Goal: Task Accomplishment & Management: Manage account settings

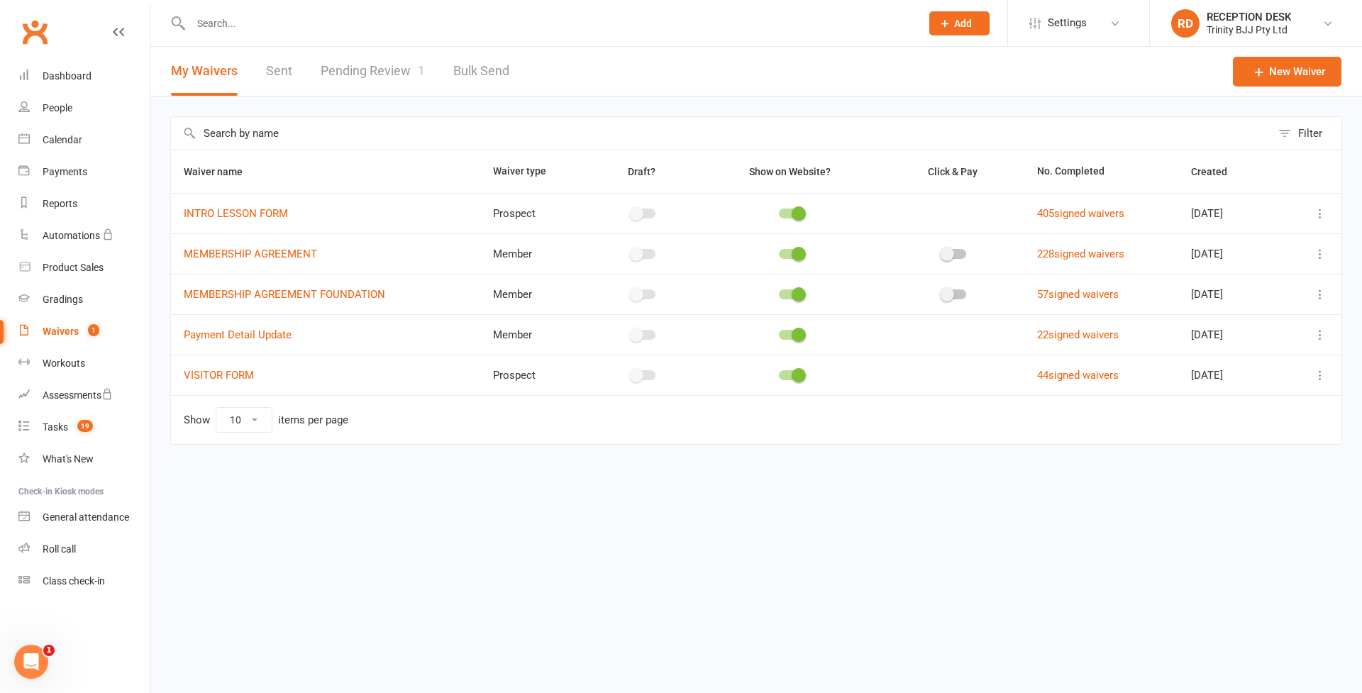
click at [362, 77] on link "Pending Review 1" at bounding box center [373, 71] width 104 height 49
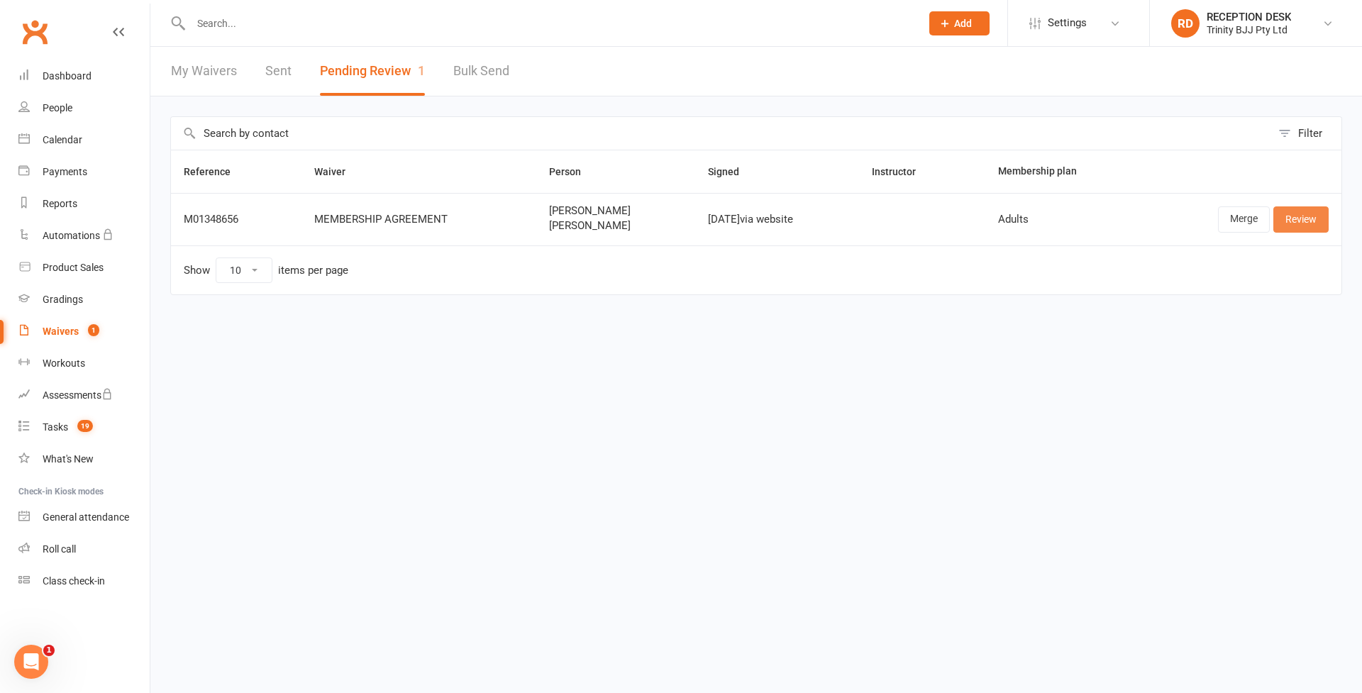
click at [1300, 218] on link "Review" at bounding box center [1300, 219] width 55 height 26
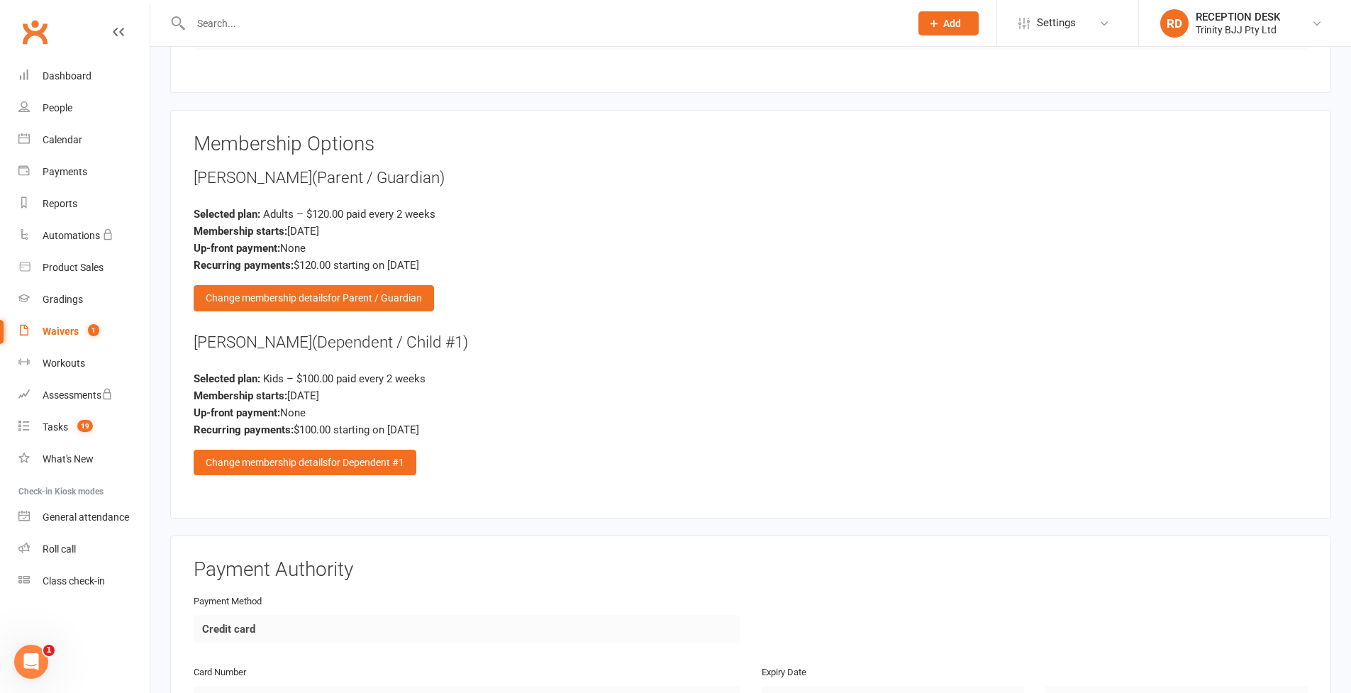
scroll to position [1551, 0]
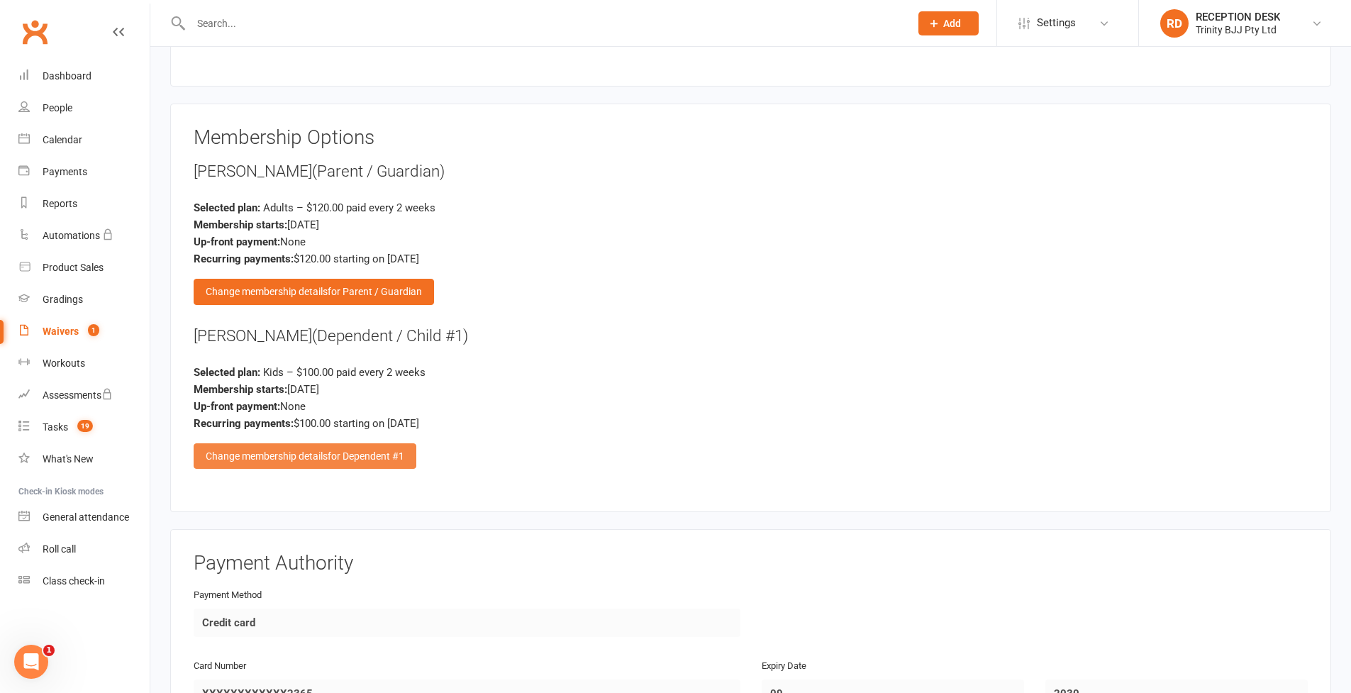
click at [373, 455] on div "Change membership details for Dependent #1" at bounding box center [305, 456] width 223 height 26
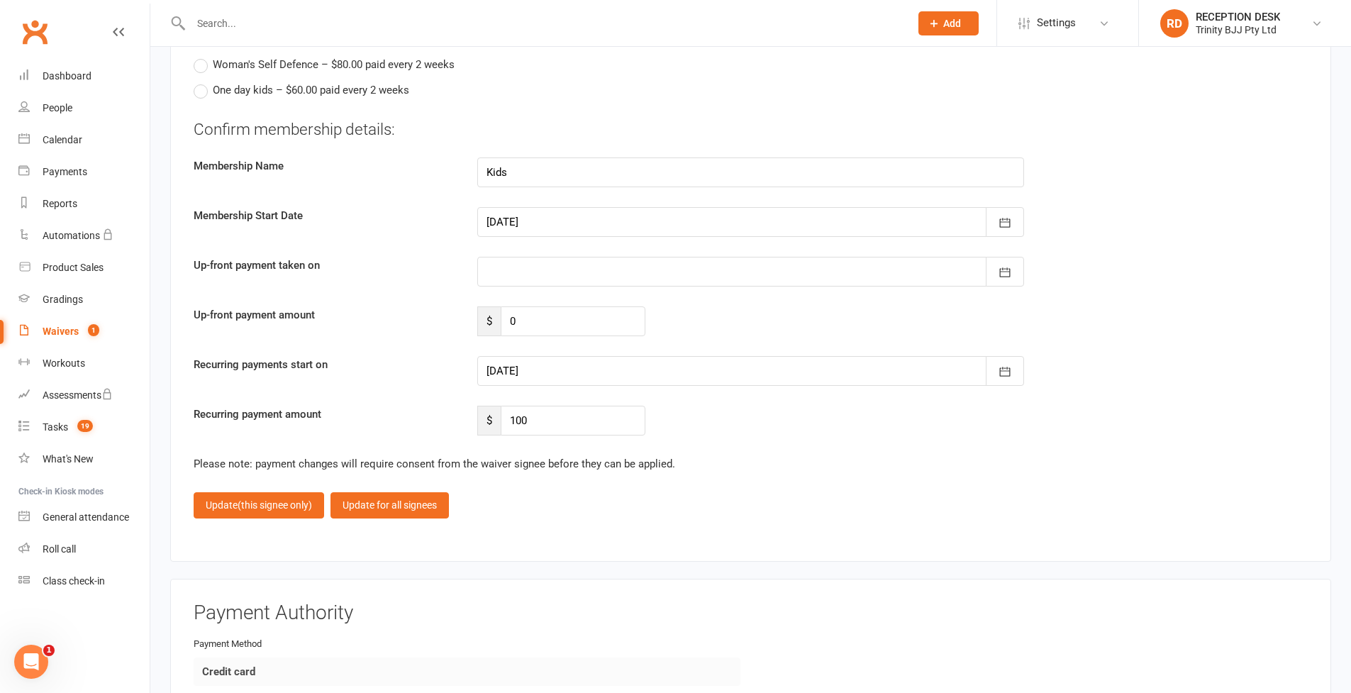
scroll to position [2132, 0]
click at [551, 406] on input "100" at bounding box center [573, 418] width 145 height 30
type input "60"
click at [1006, 273] on button "button" at bounding box center [1005, 269] width 38 height 30
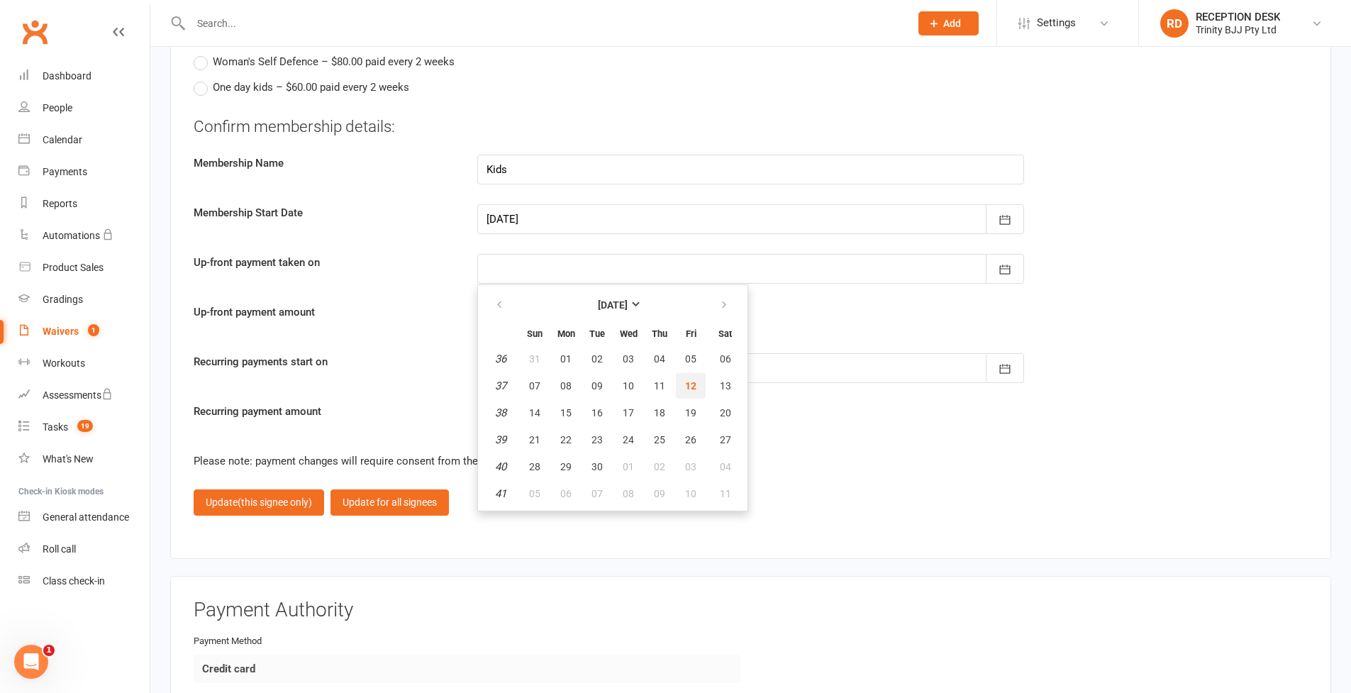
click at [696, 381] on span "12" at bounding box center [690, 385] width 11 height 11
type input "[DATE]"
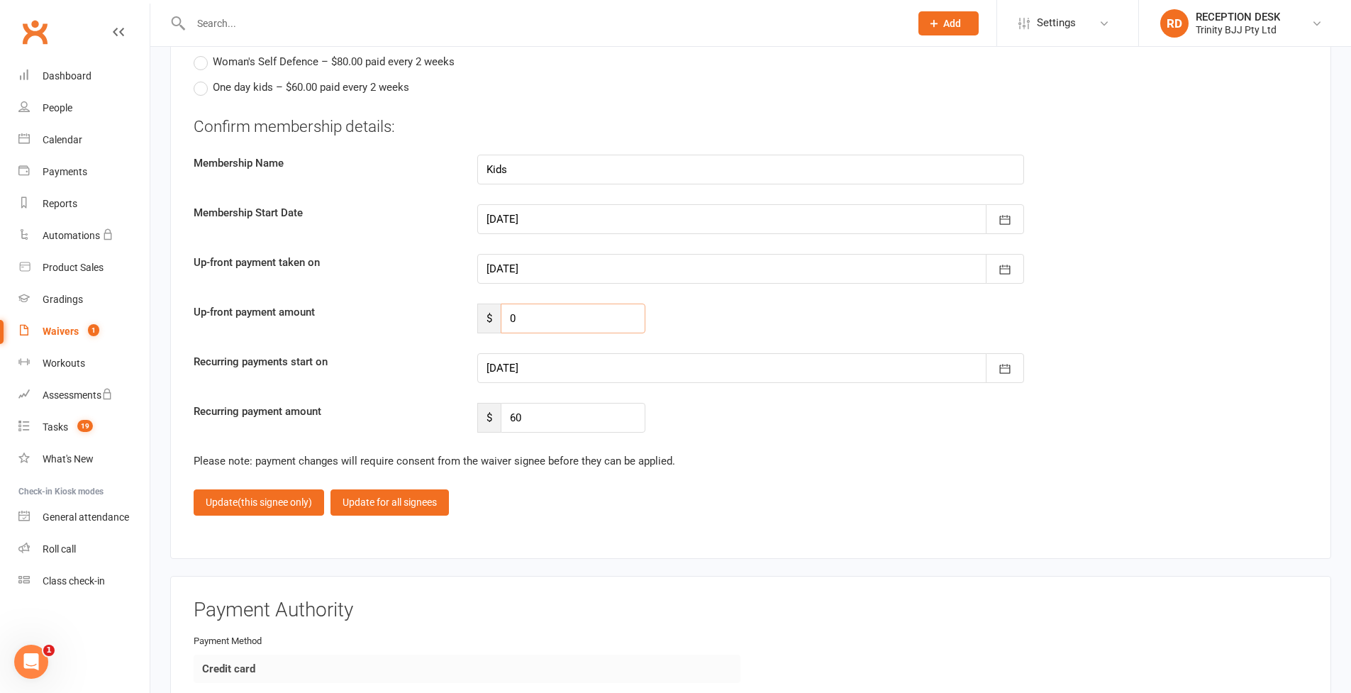
click at [541, 308] on input "0" at bounding box center [573, 319] width 145 height 30
type input "135"
click at [560, 374] on div at bounding box center [750, 371] width 547 height 30
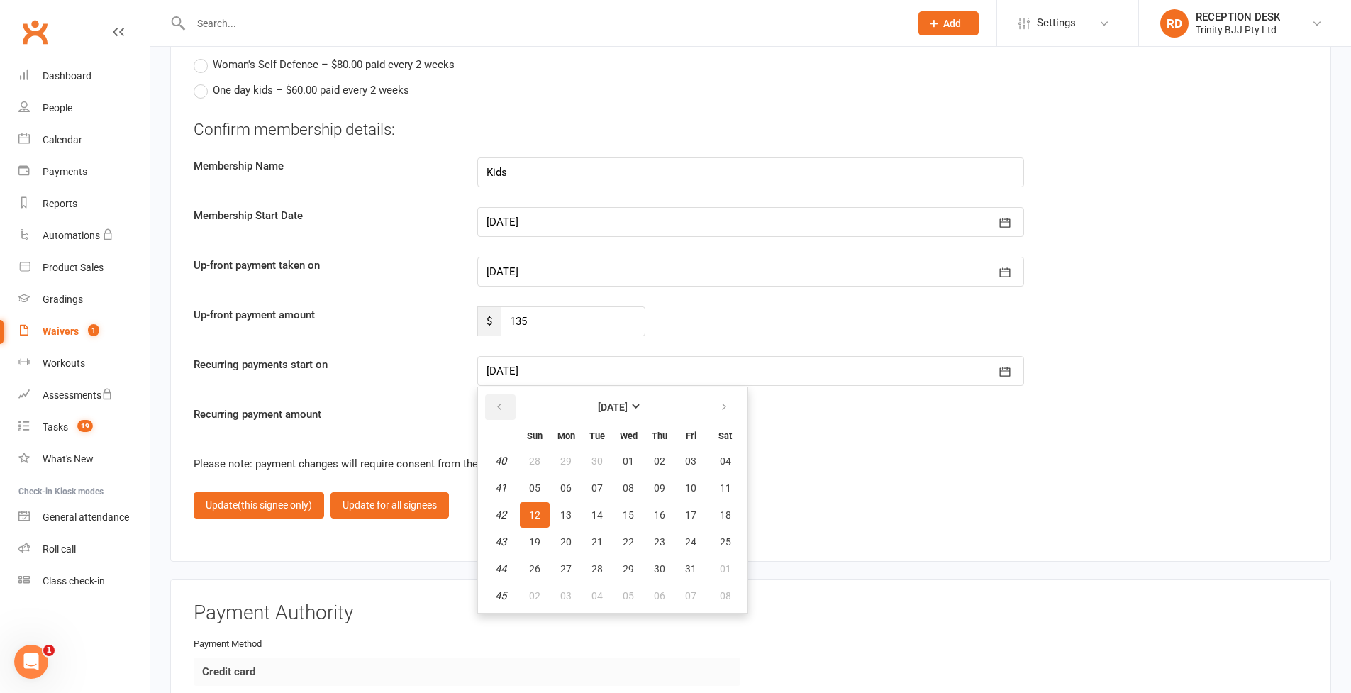
click at [511, 399] on button "button" at bounding box center [500, 407] width 31 height 26
click at [702, 533] on button "26" at bounding box center [691, 542] width 30 height 26
type input "[DATE]"
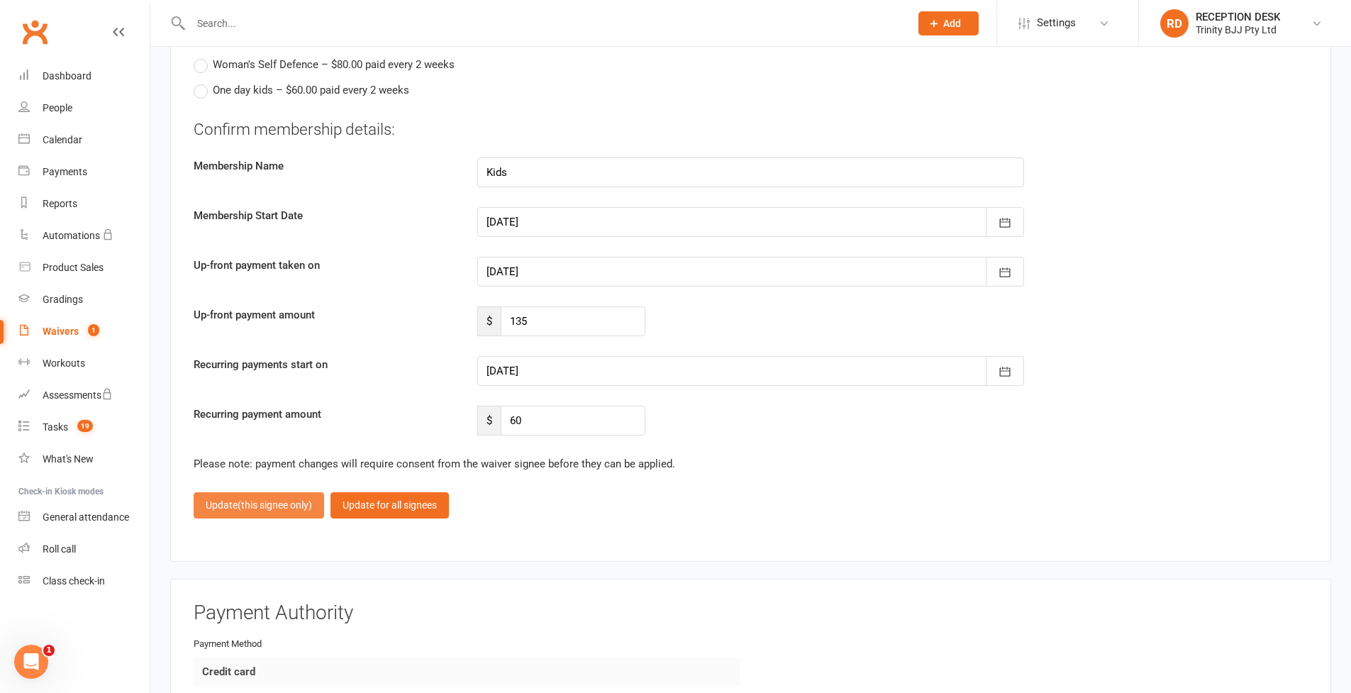
click at [216, 494] on button "Update (this signee only)" at bounding box center [259, 505] width 131 height 26
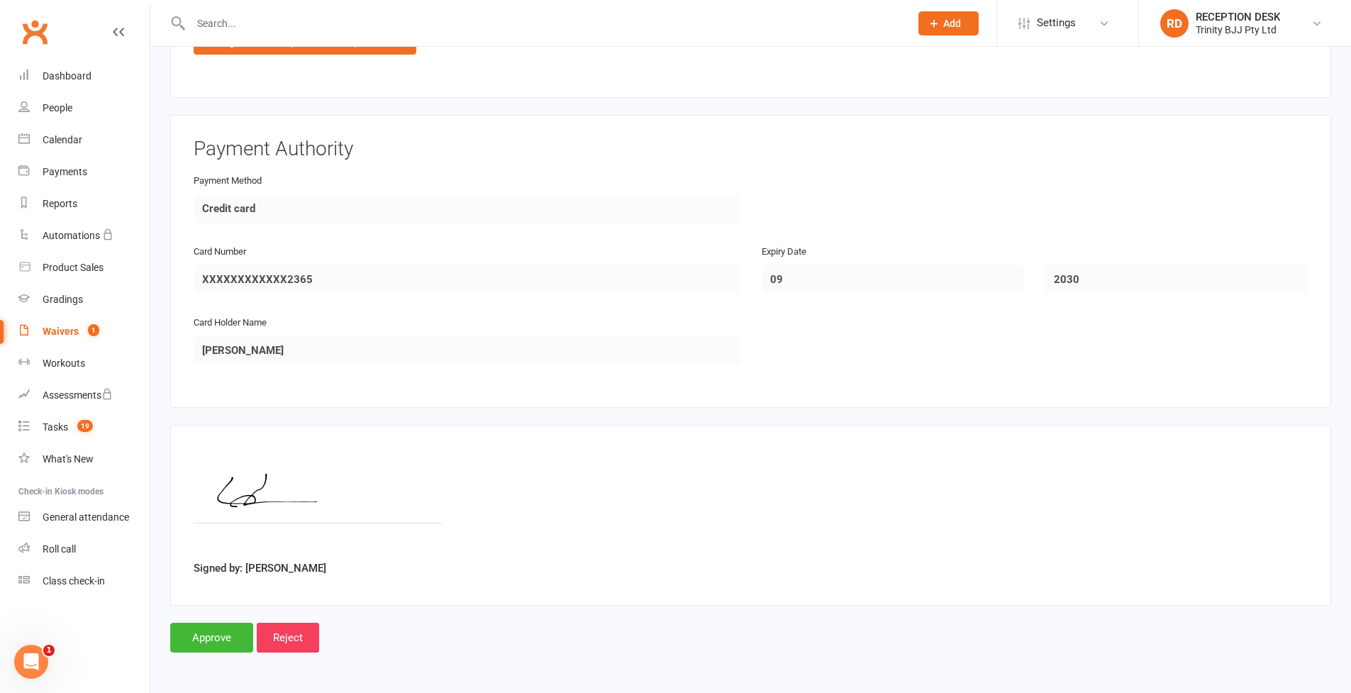
scroll to position [1965, 0]
click at [206, 636] on input "Approve" at bounding box center [211, 639] width 83 height 30
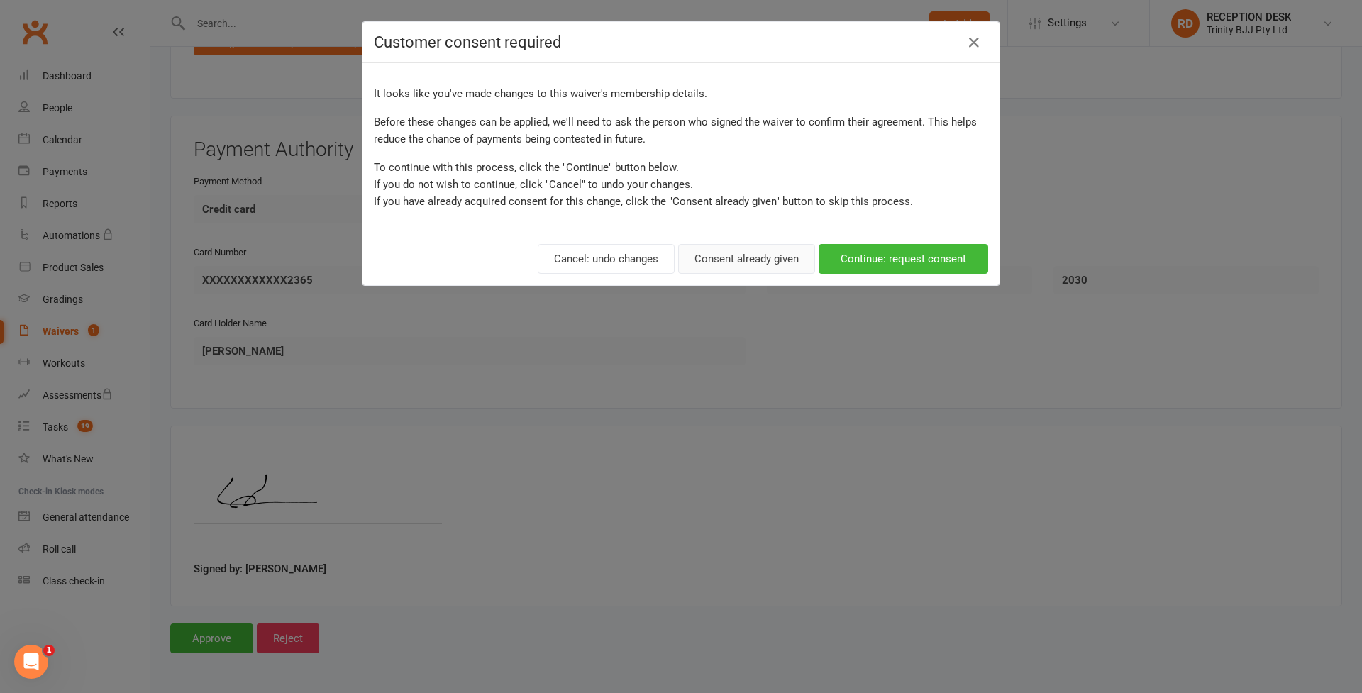
click at [704, 250] on button "Consent already given" at bounding box center [746, 259] width 137 height 30
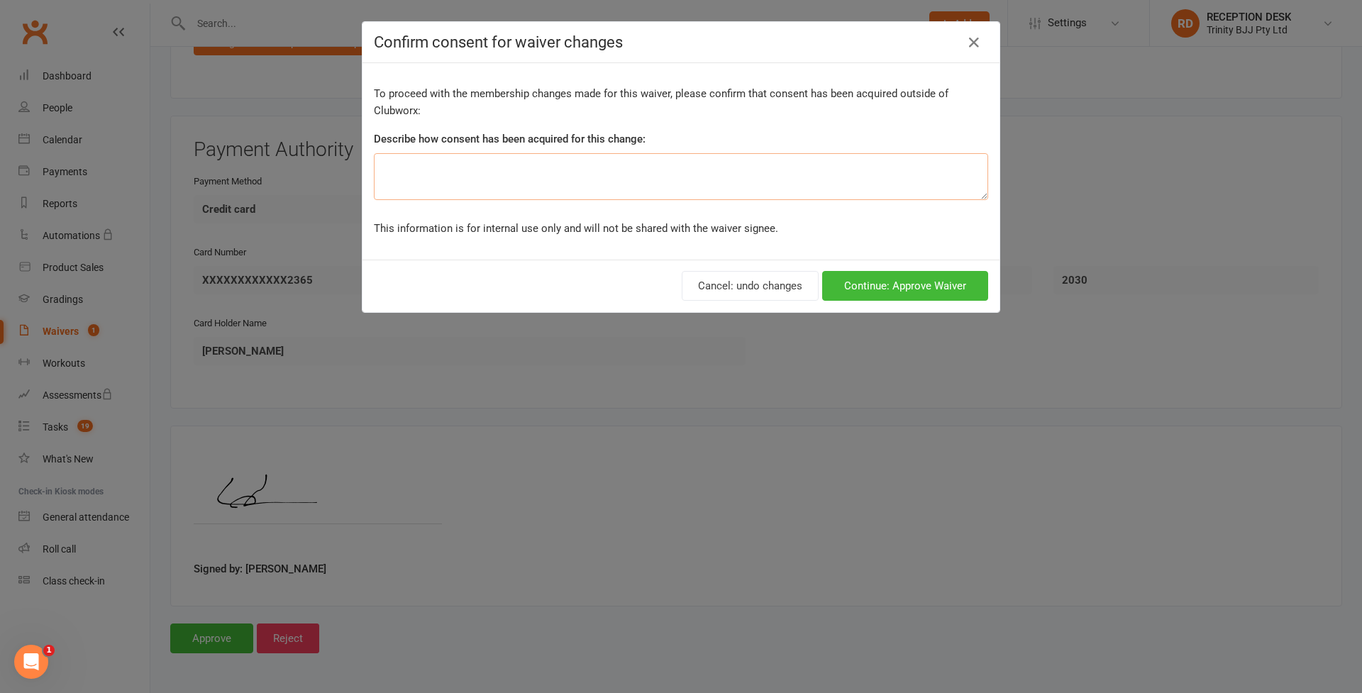
click at [660, 187] on textarea at bounding box center [681, 176] width 614 height 47
type textarea "ok"
click at [880, 295] on button "Continue: Approve Waiver" at bounding box center [905, 286] width 166 height 30
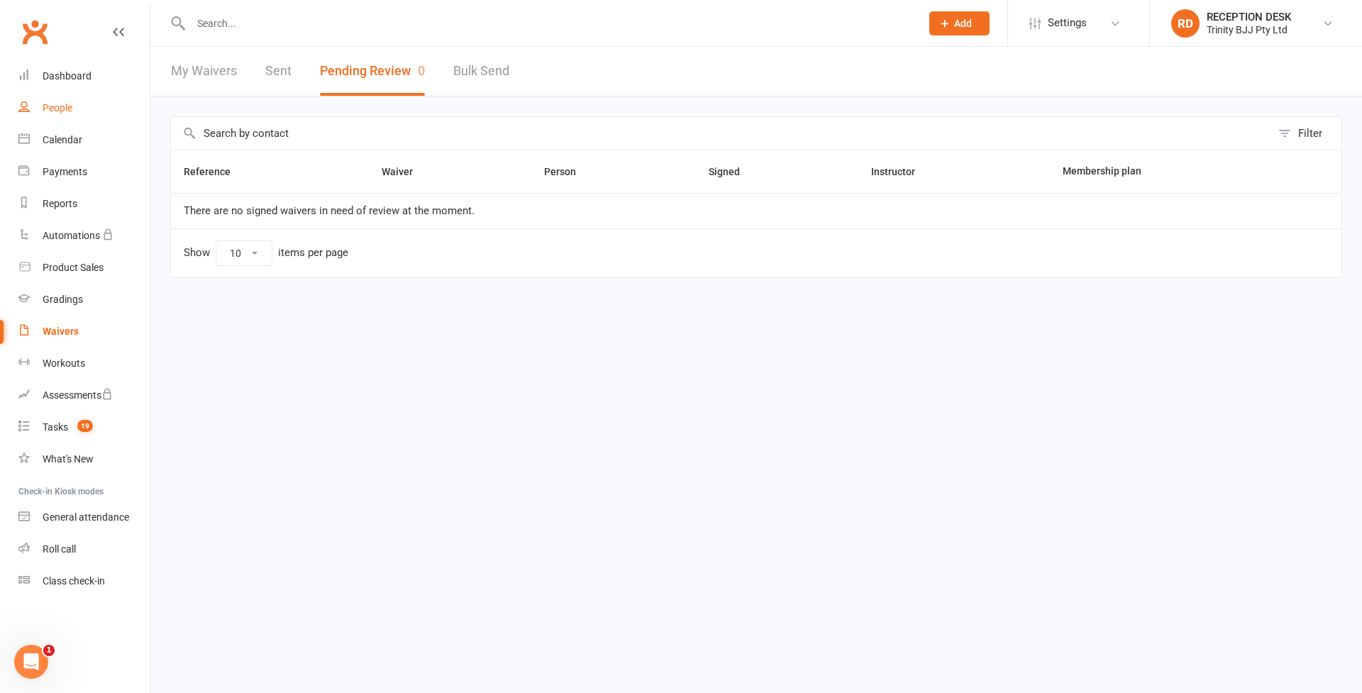
click at [55, 114] on link "People" at bounding box center [83, 108] width 131 height 32
select select "100"
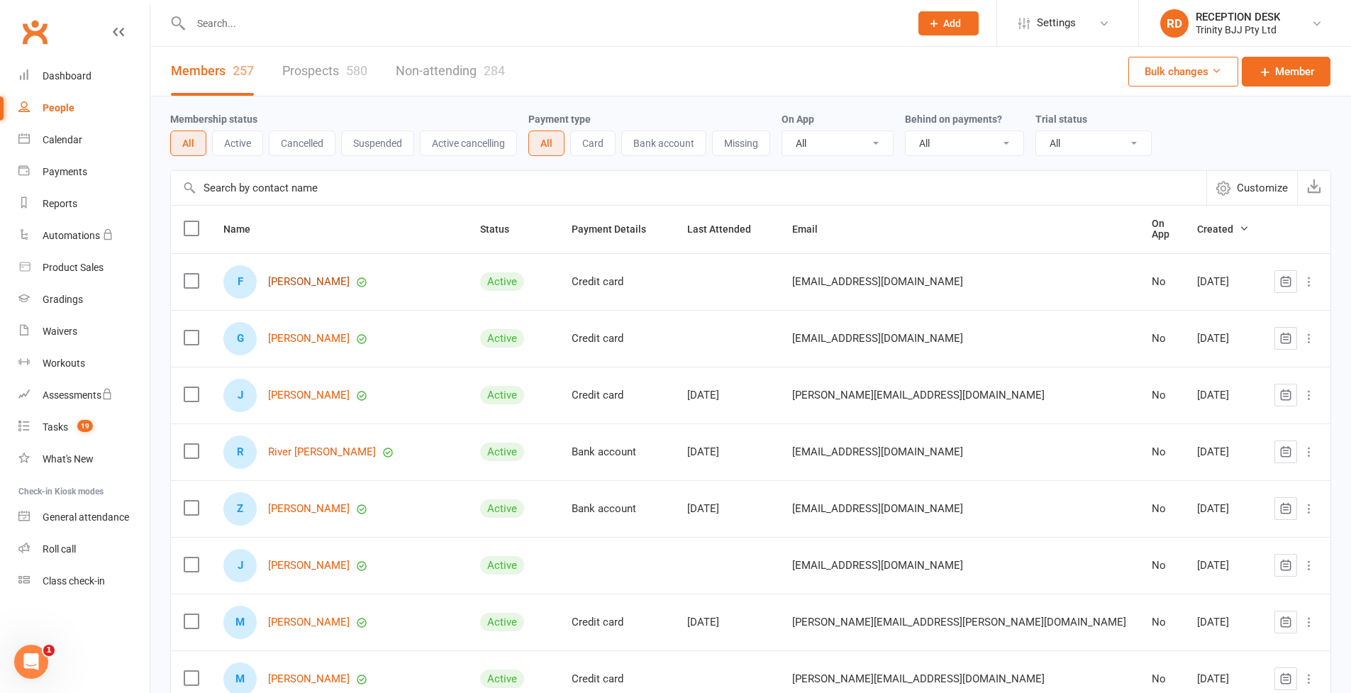
click at [301, 281] on link "[PERSON_NAME]" at bounding box center [309, 282] width 82 height 12
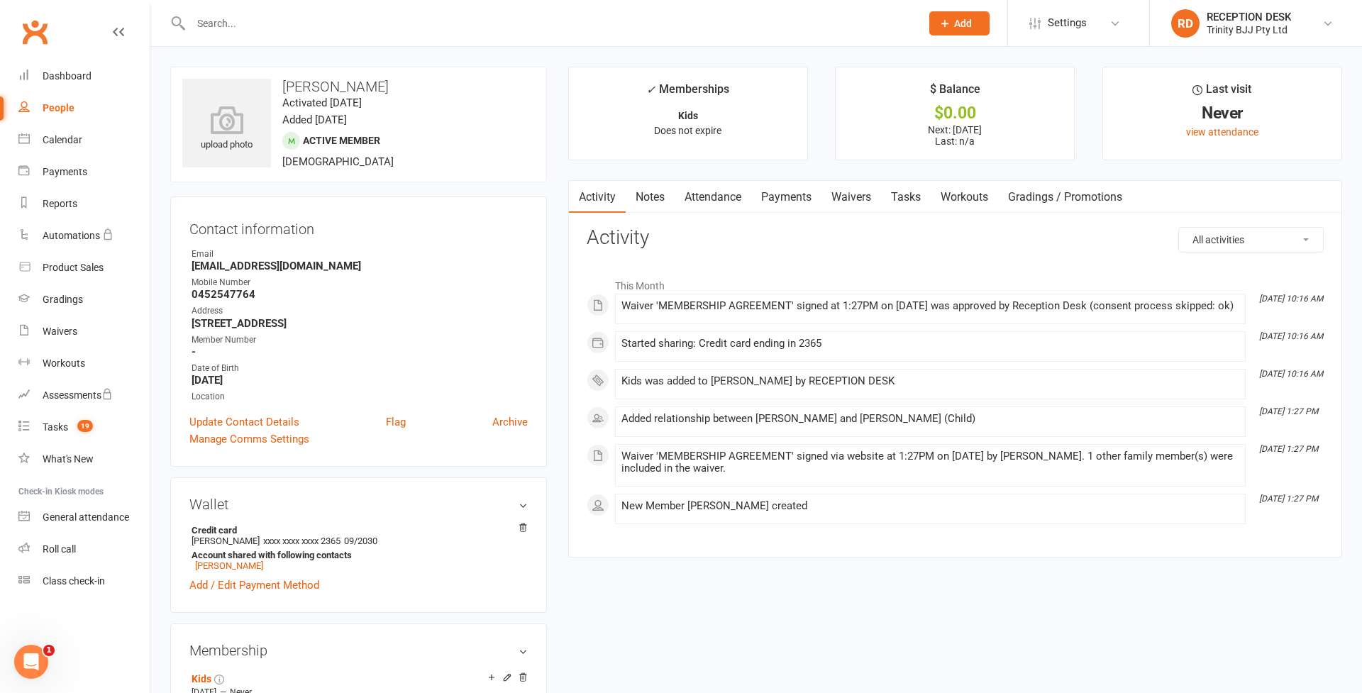
select select "100"
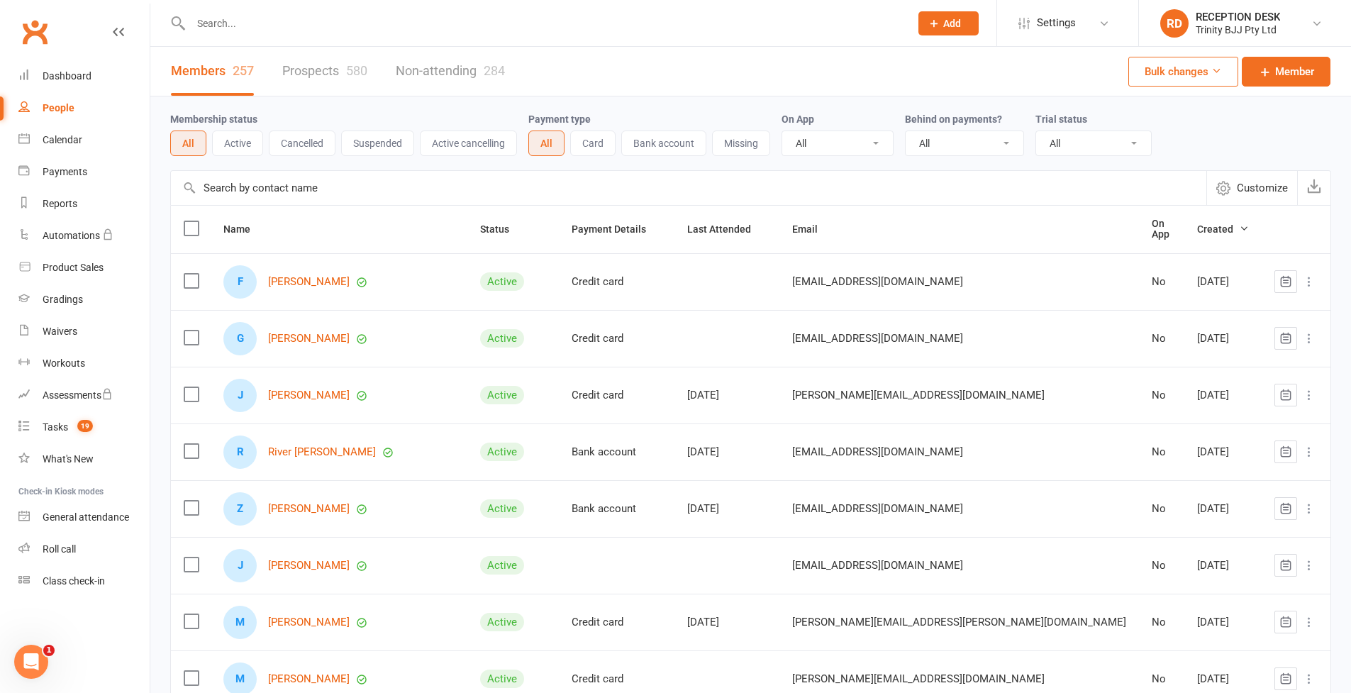
click at [300, 344] on div "[PERSON_NAME]" at bounding box center [338, 338] width 231 height 33
click at [303, 338] on link "[PERSON_NAME]" at bounding box center [309, 339] width 82 height 12
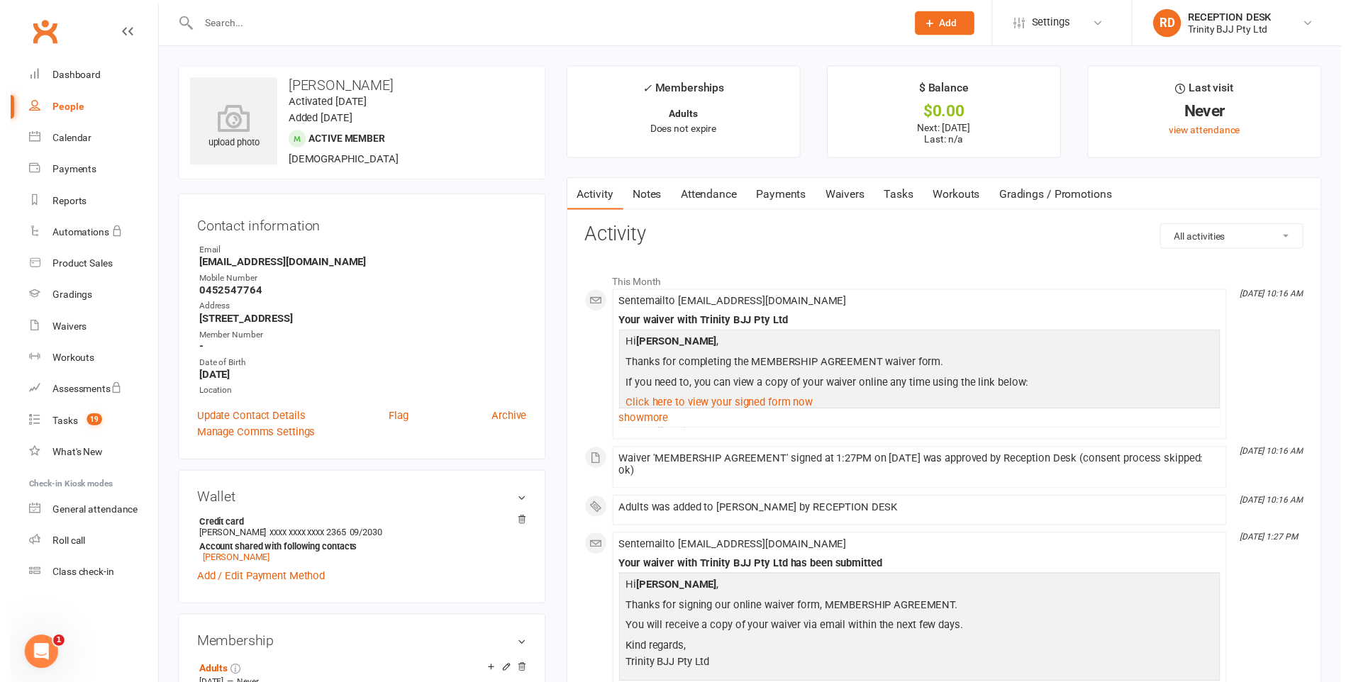
scroll to position [294, 0]
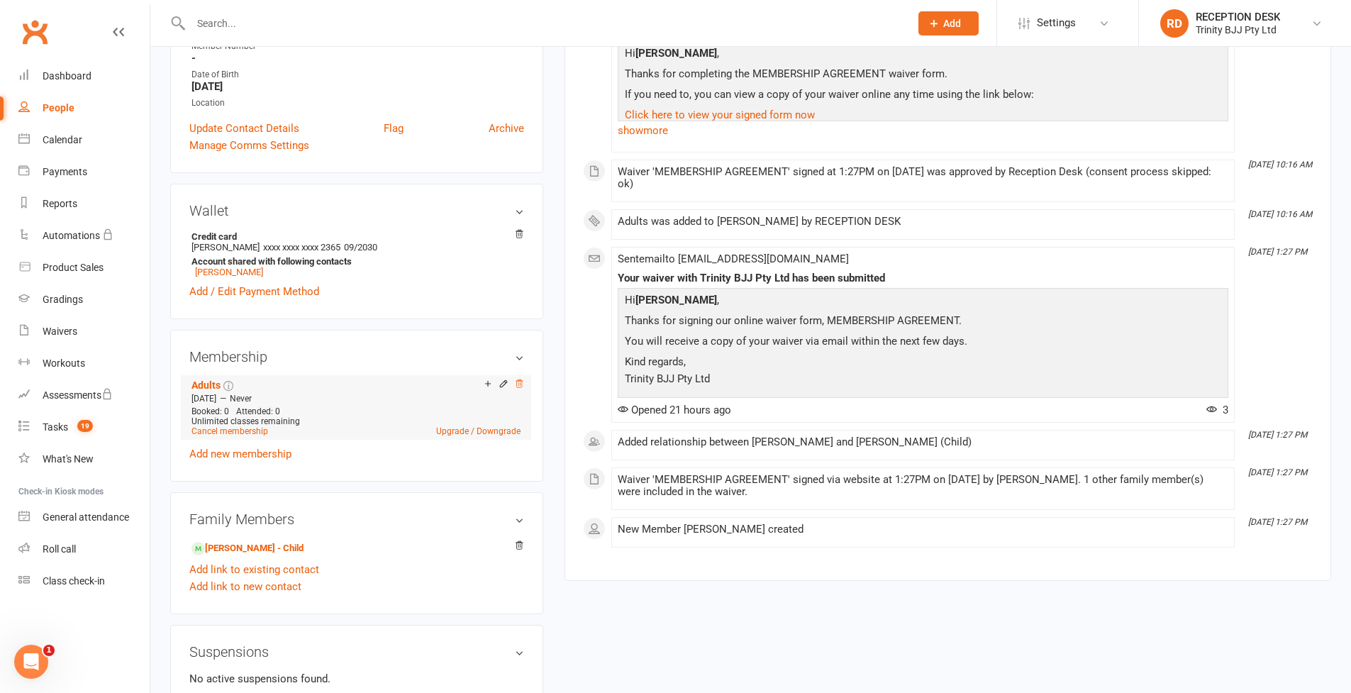
click at [519, 387] on icon at bounding box center [519, 383] width 7 height 8
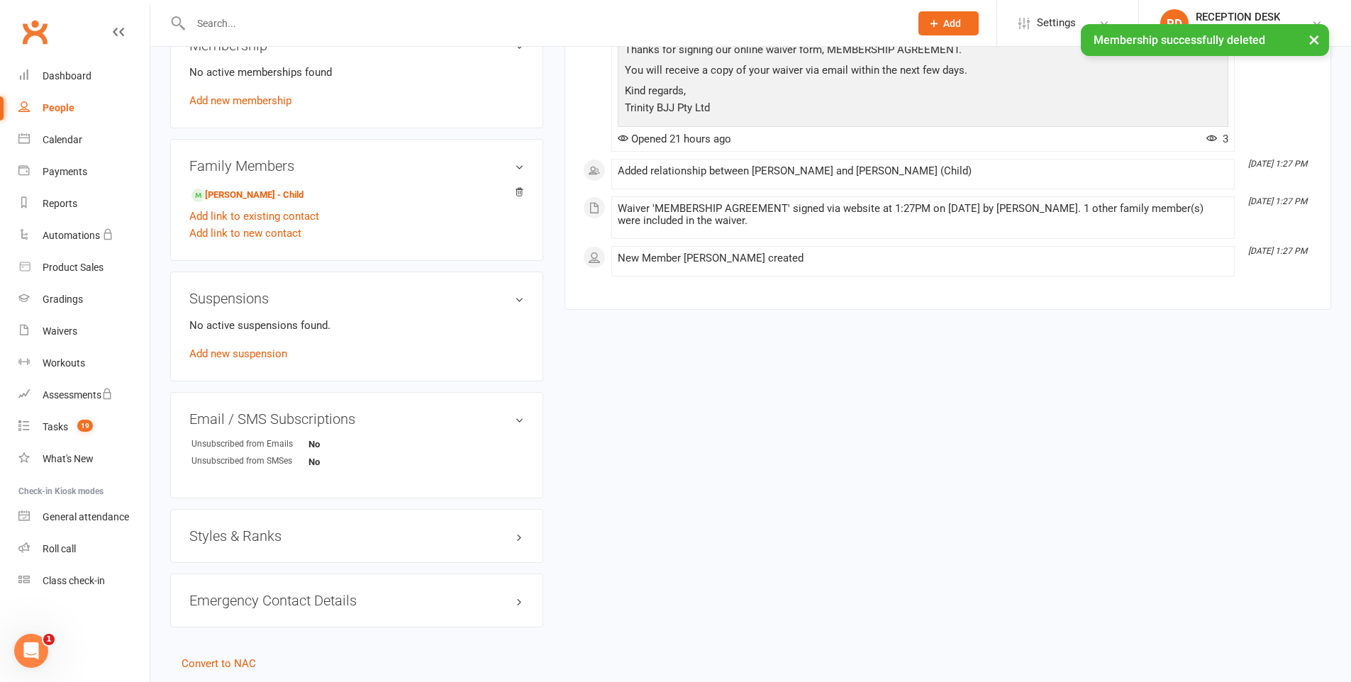
scroll to position [617, 0]
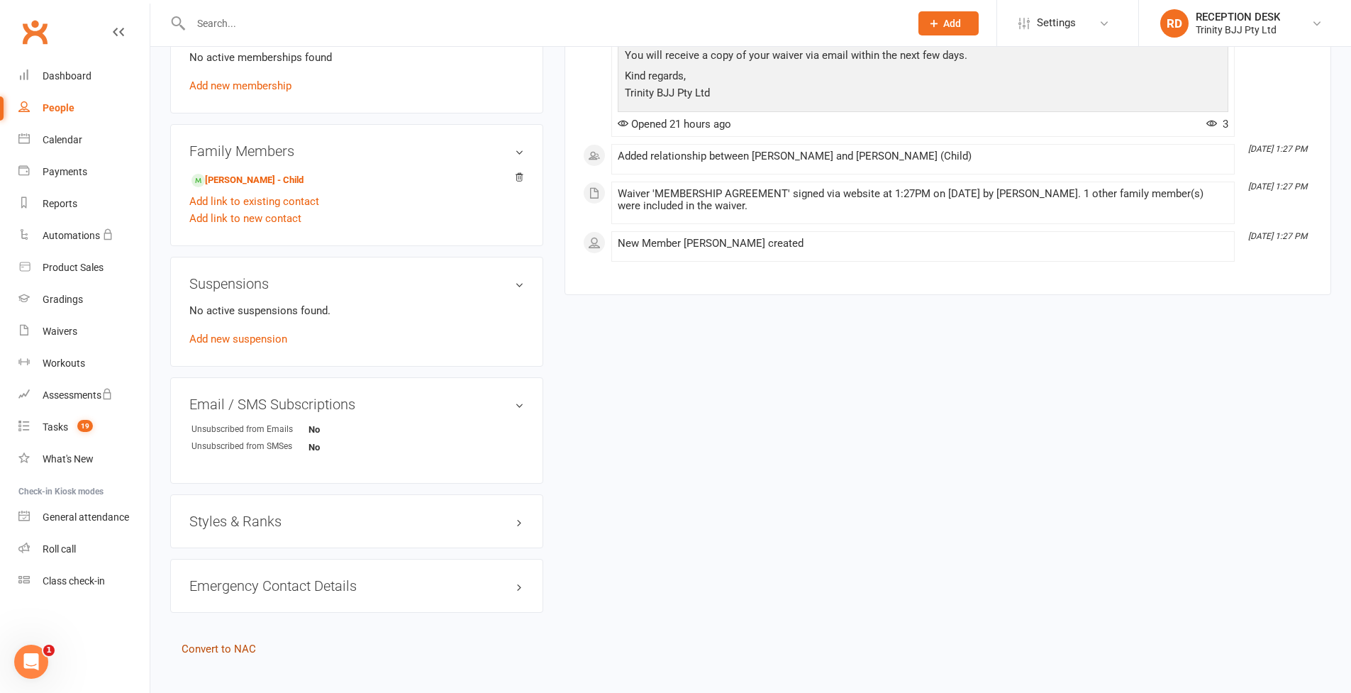
click at [225, 652] on link "Convert to NAC" at bounding box center [219, 649] width 74 height 13
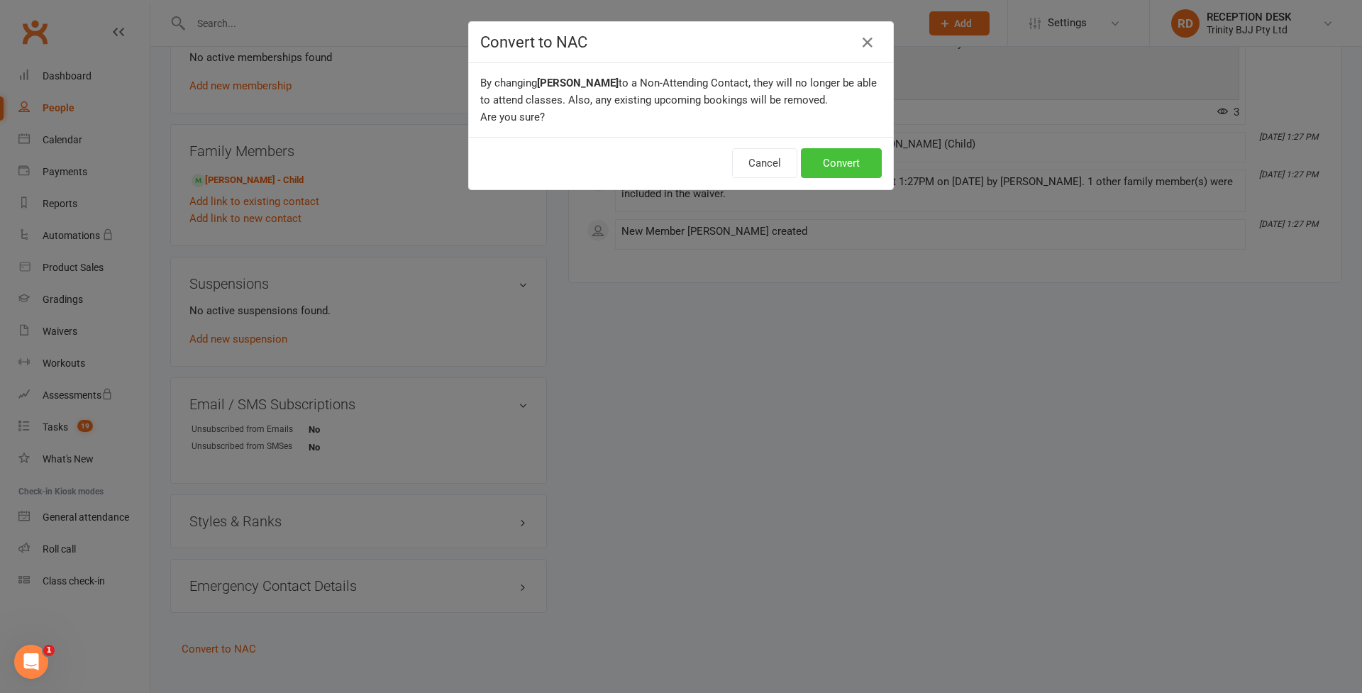
click at [841, 161] on button "Convert" at bounding box center [841, 163] width 81 height 30
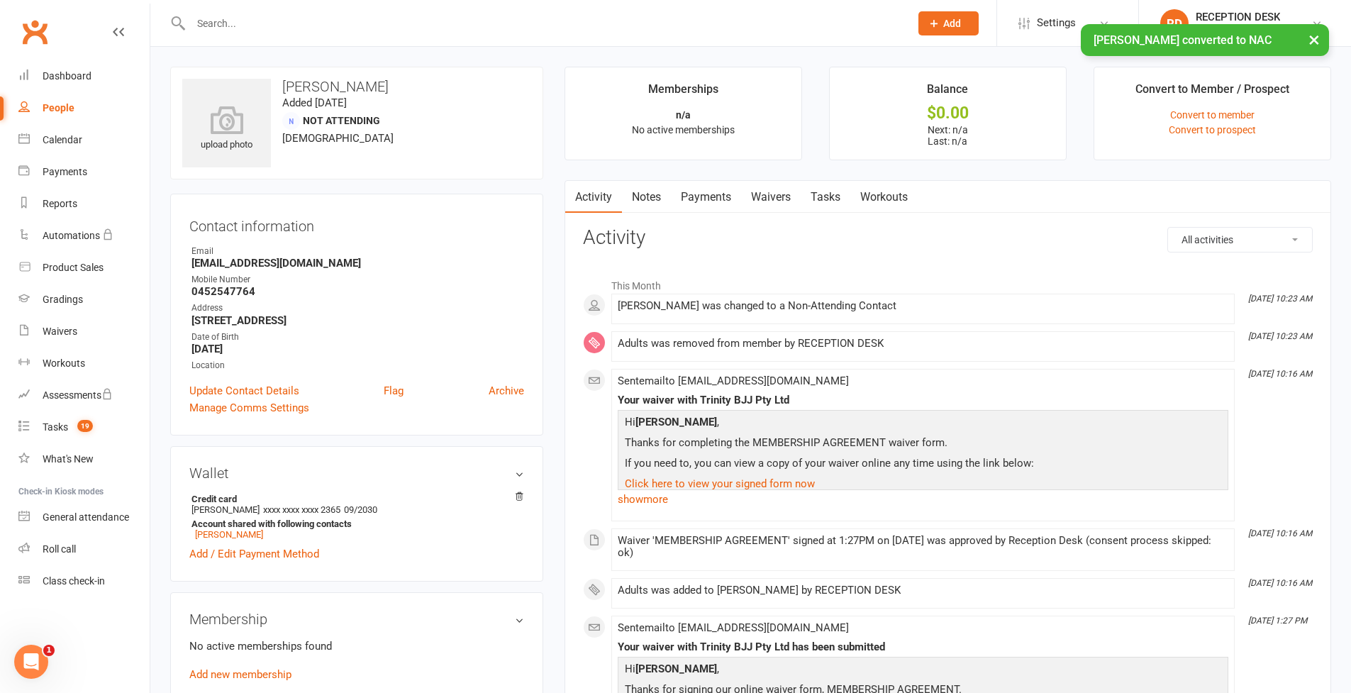
click at [56, 106] on div "People" at bounding box center [59, 107] width 32 height 11
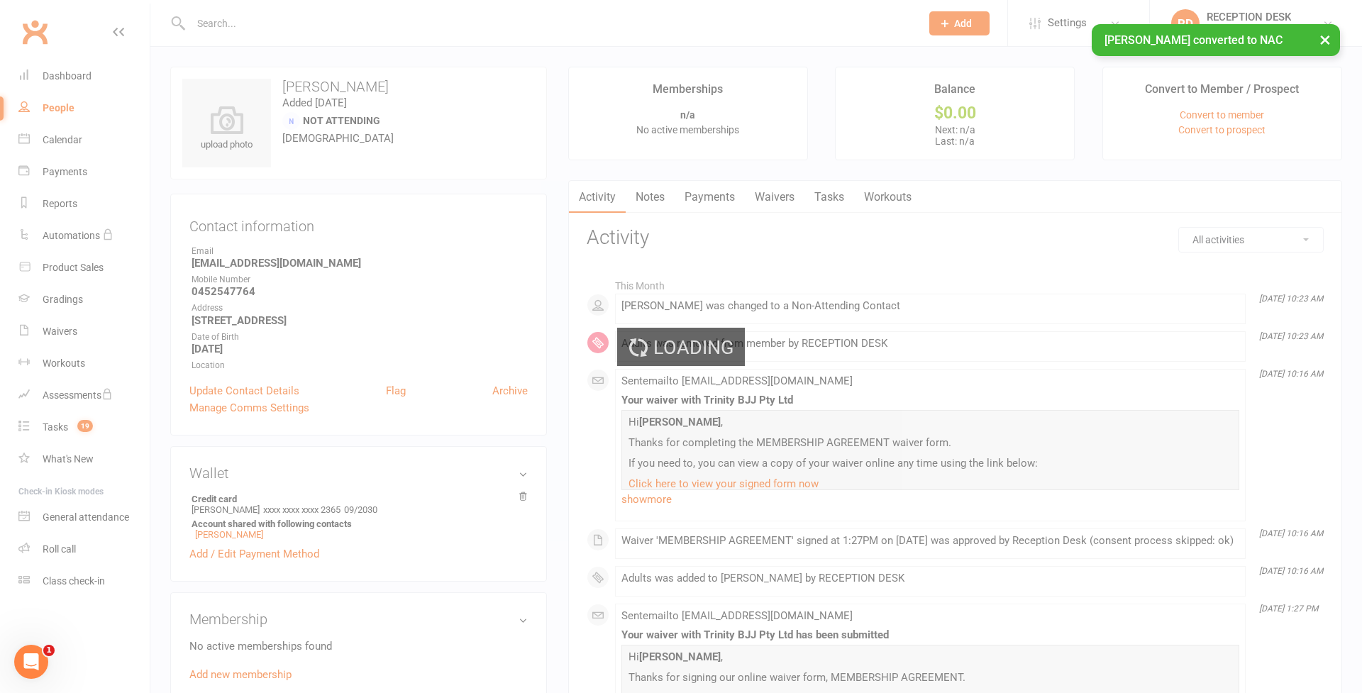
select select "100"
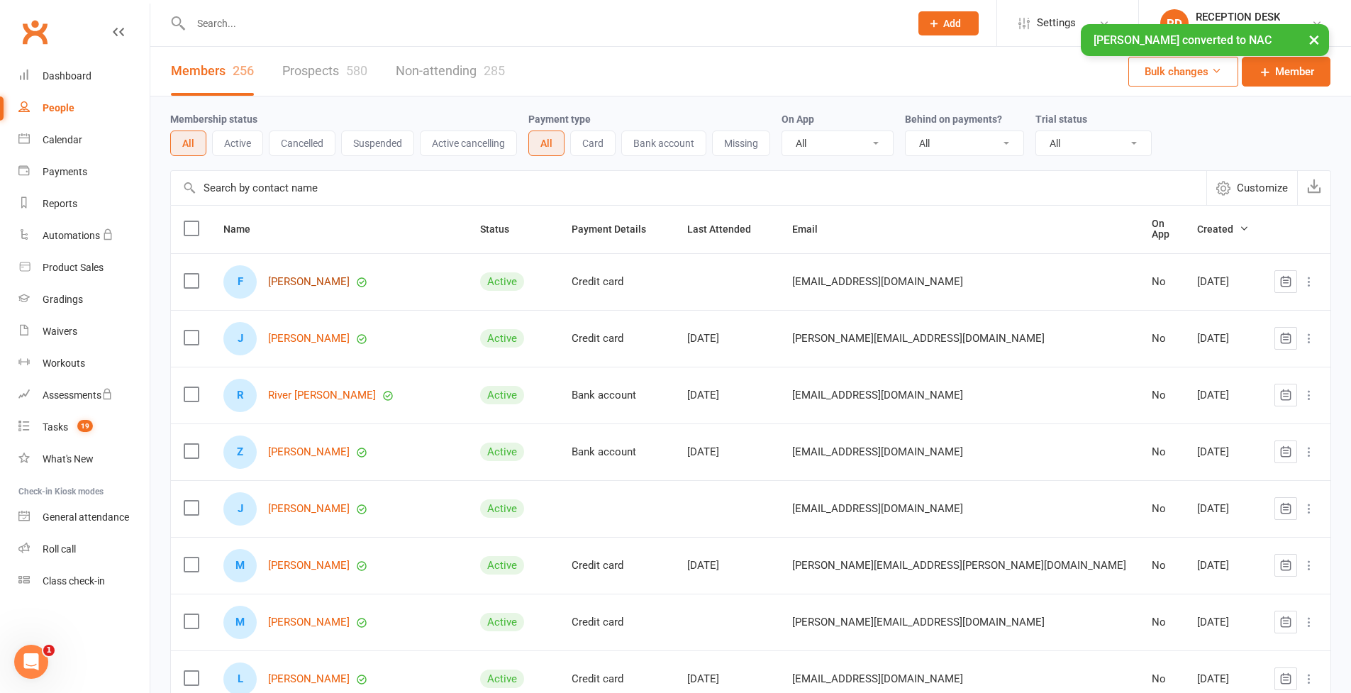
click at [306, 276] on link "[PERSON_NAME]" at bounding box center [309, 282] width 82 height 12
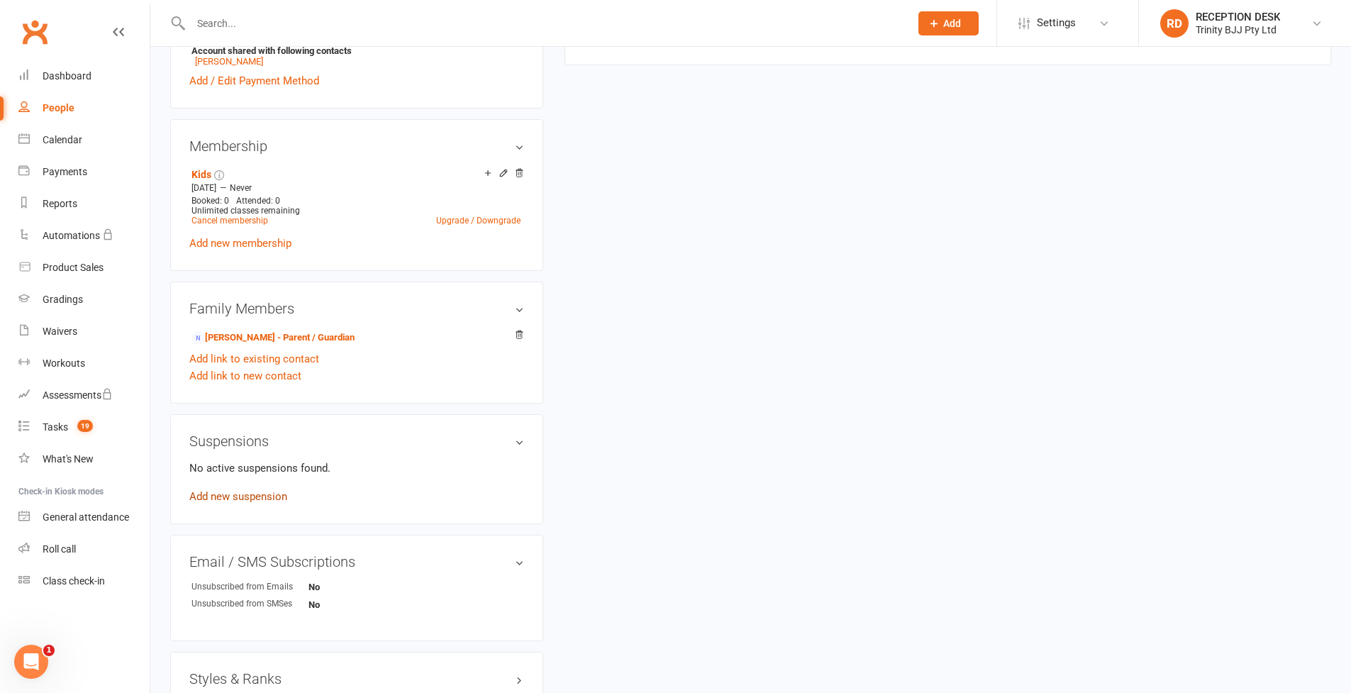
scroll to position [694, 0]
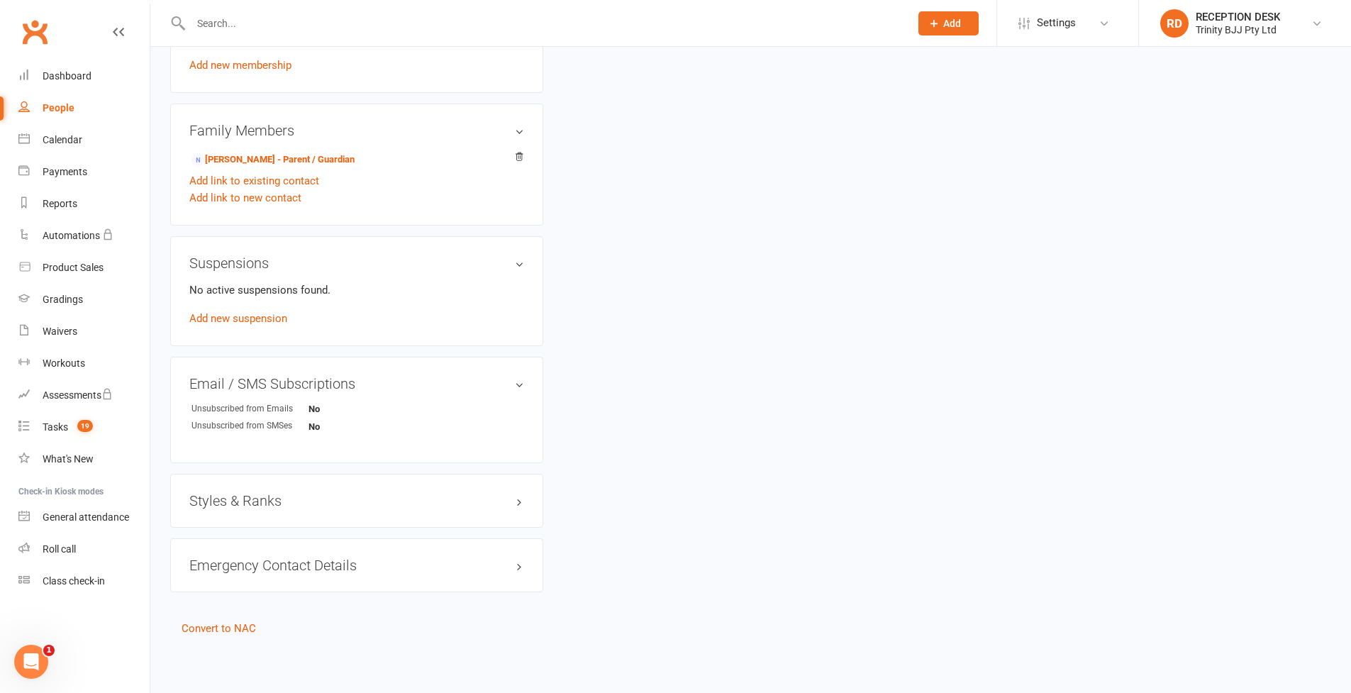
click at [253, 493] on h3 "Styles & Ranks" at bounding box center [356, 501] width 335 height 16
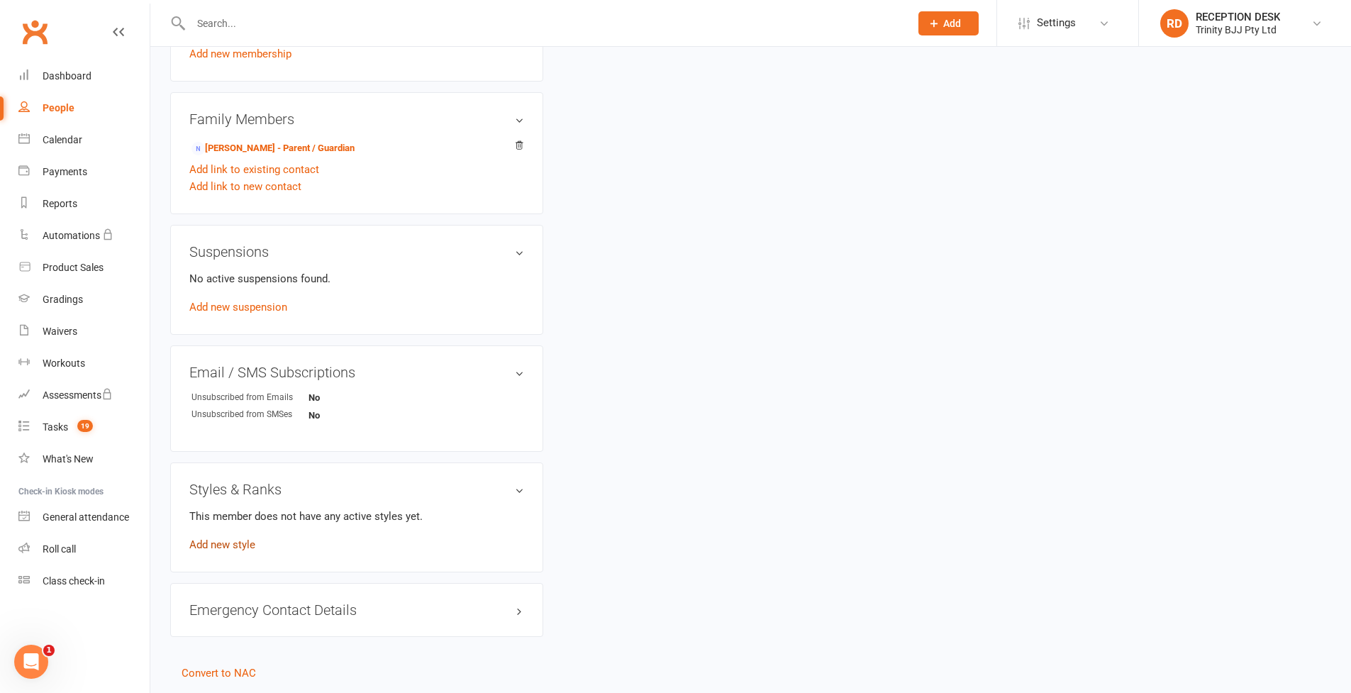
click at [238, 544] on link "Add new style" at bounding box center [222, 544] width 66 height 13
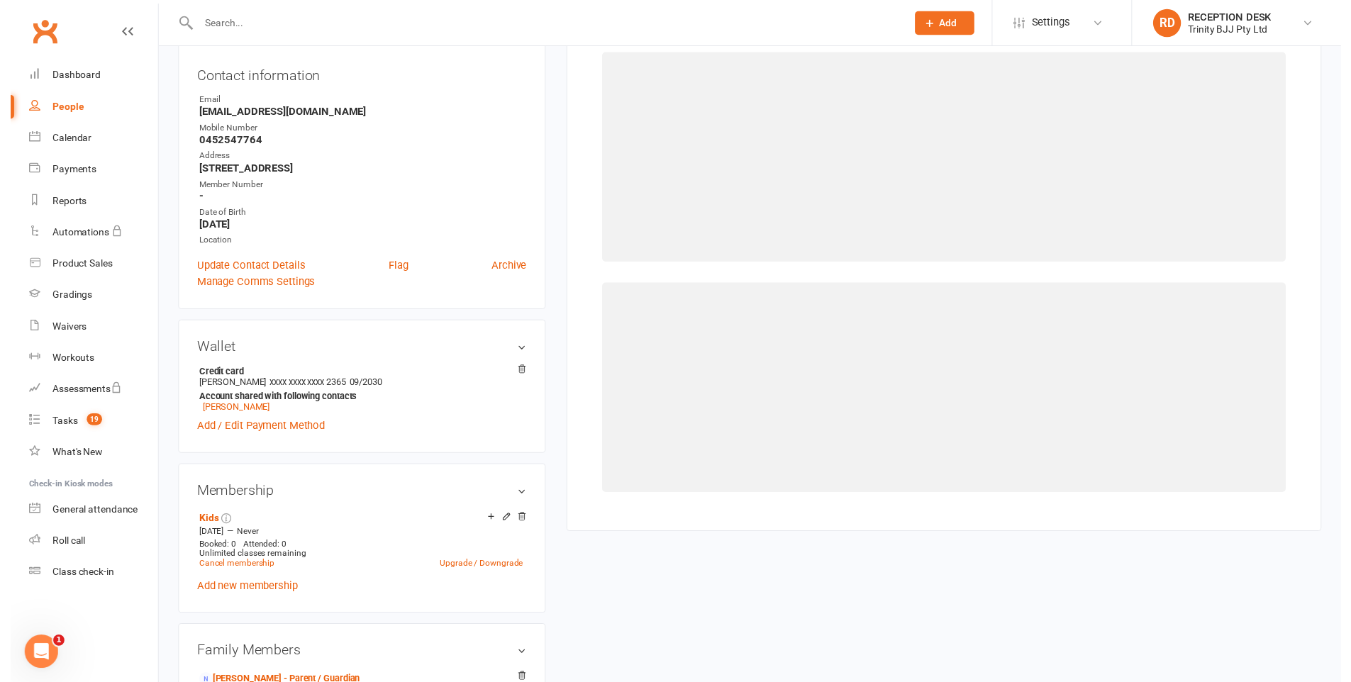
scroll to position [109, 0]
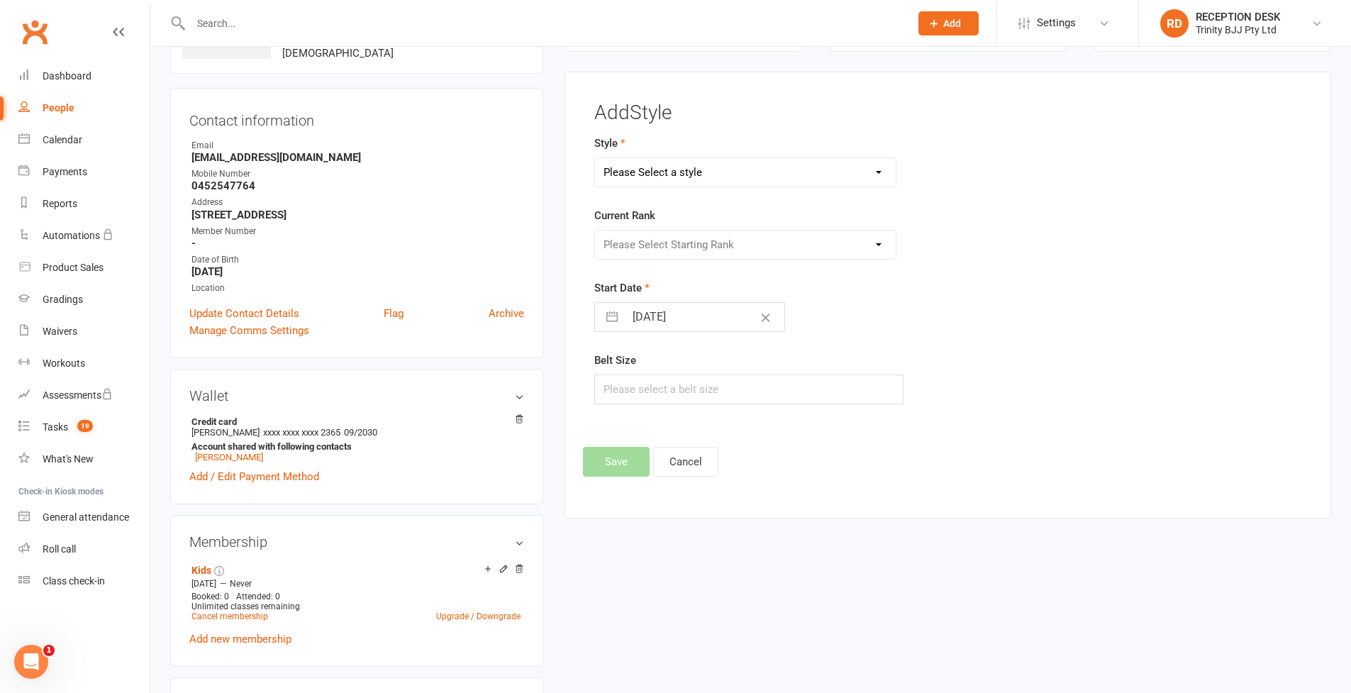
select select "3375"
click at [745, 244] on select "Please Select Starting Rank WHITE BELT WHITE BELT #1 WHITE BELT #2 WHITE BELT #…" at bounding box center [745, 245] width 301 height 28
select select "39733"
click at [604, 479] on div "Add Style Style BJJ Adults BJJ KIDS Current Rank Please Select Starting Rank WH…" at bounding box center [948, 296] width 767 height 448
click at [606, 472] on button "Save" at bounding box center [616, 462] width 67 height 30
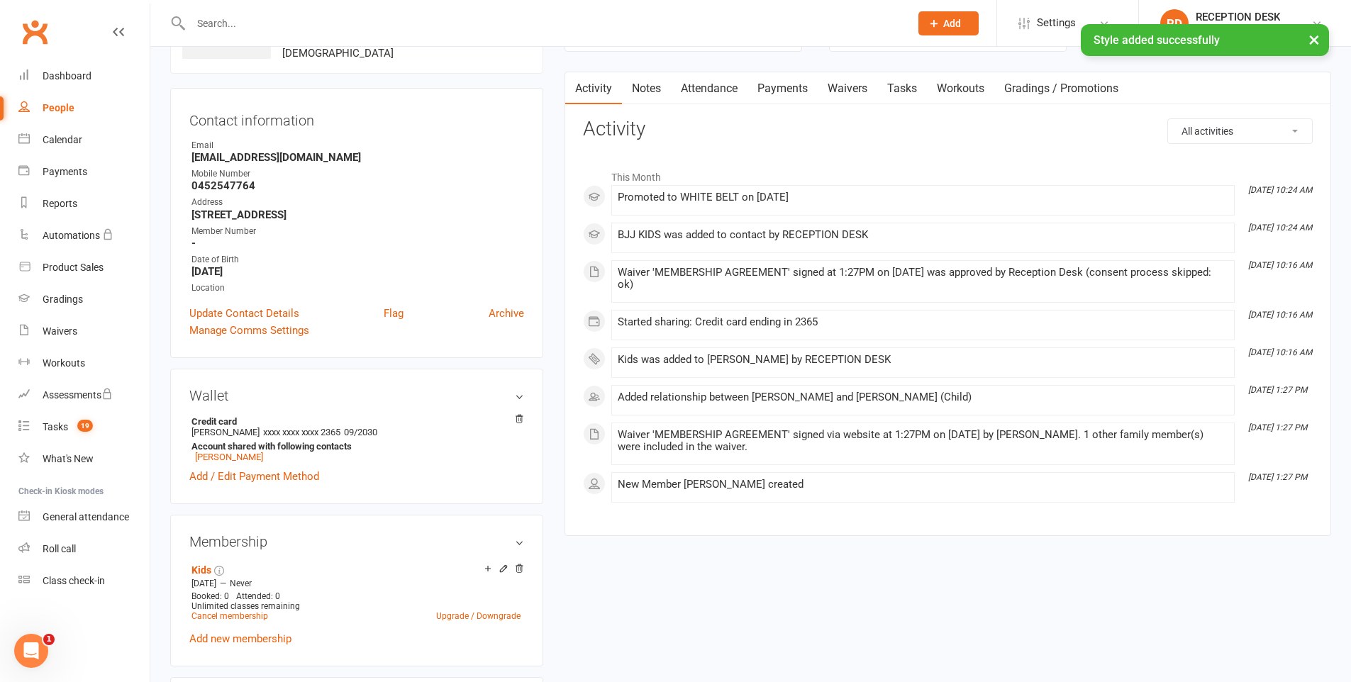
click at [82, 107] on link "People" at bounding box center [83, 108] width 131 height 32
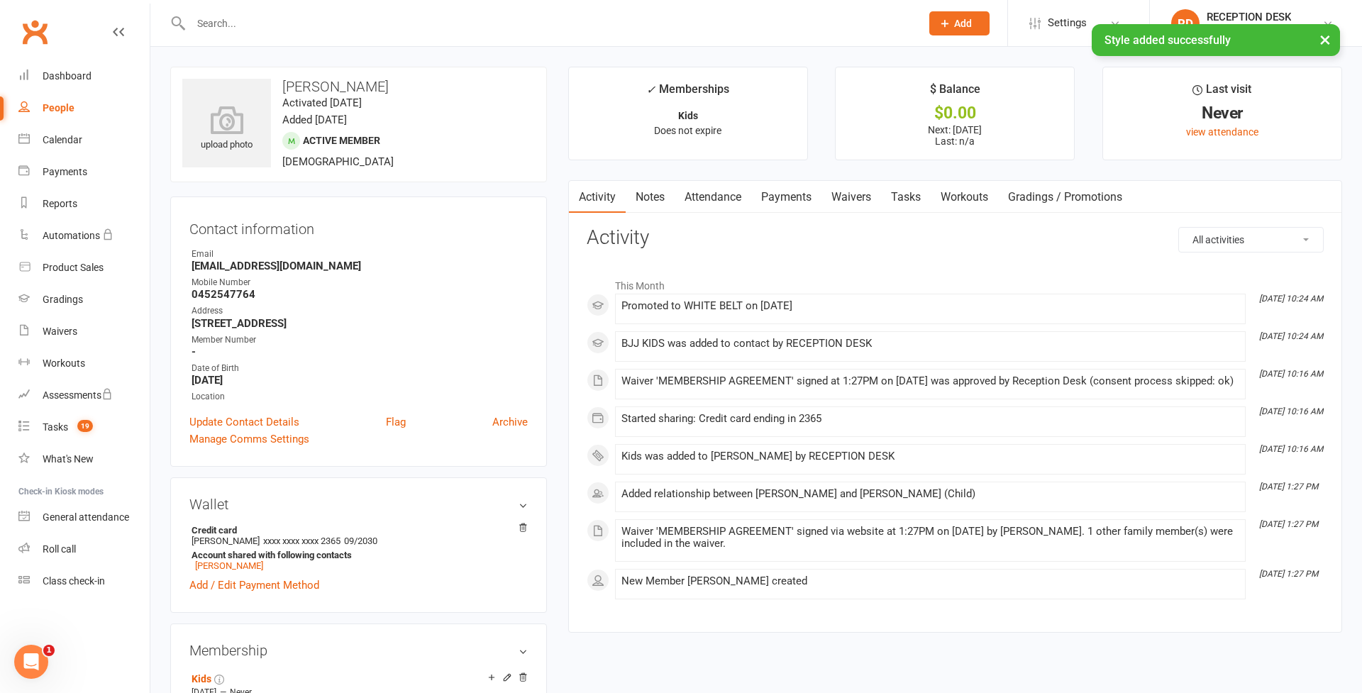
select select "100"
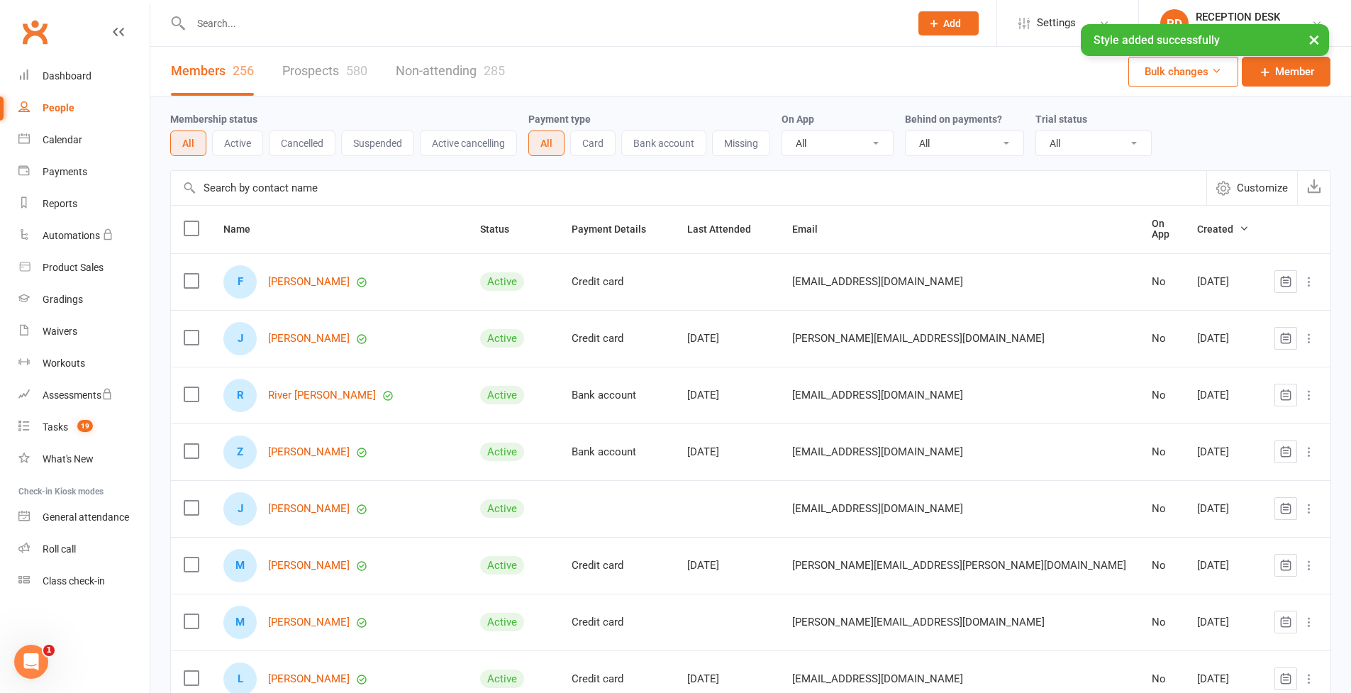
click at [306, 346] on div "J [PERSON_NAME]" at bounding box center [338, 338] width 231 height 33
click at [307, 338] on link "[PERSON_NAME]" at bounding box center [309, 339] width 82 height 12
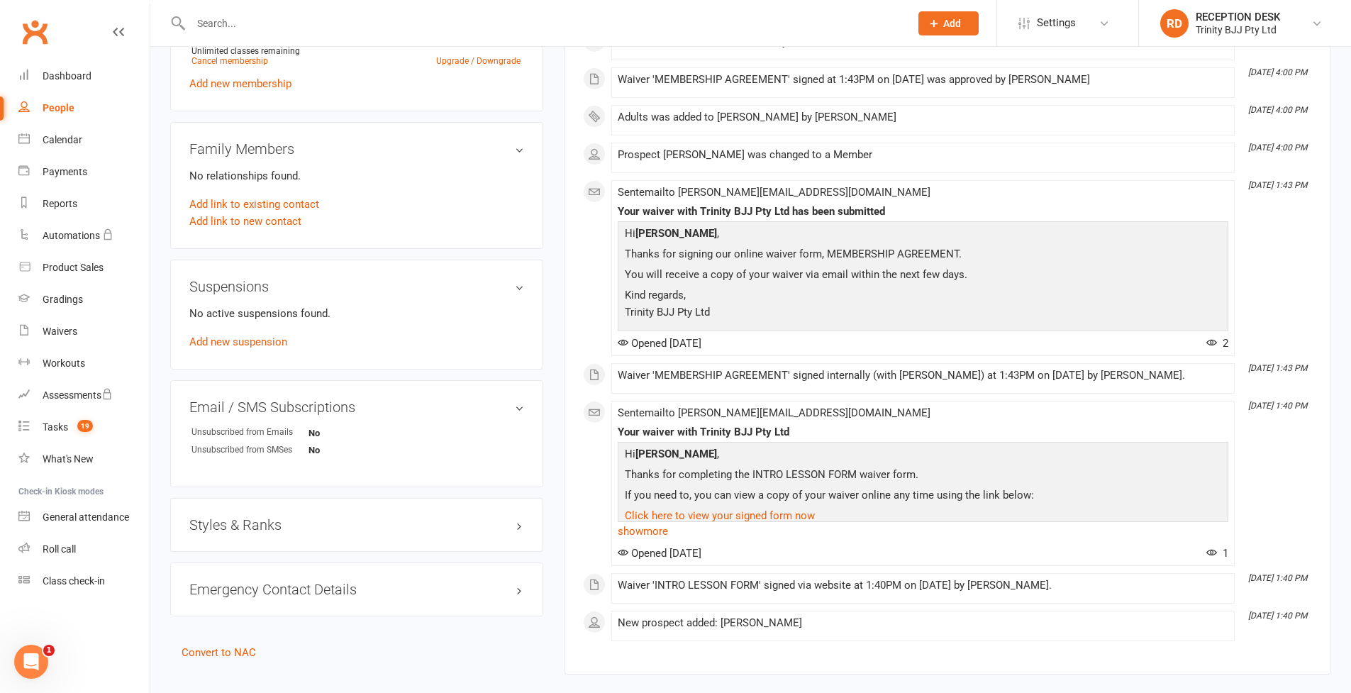
scroll to position [719, 0]
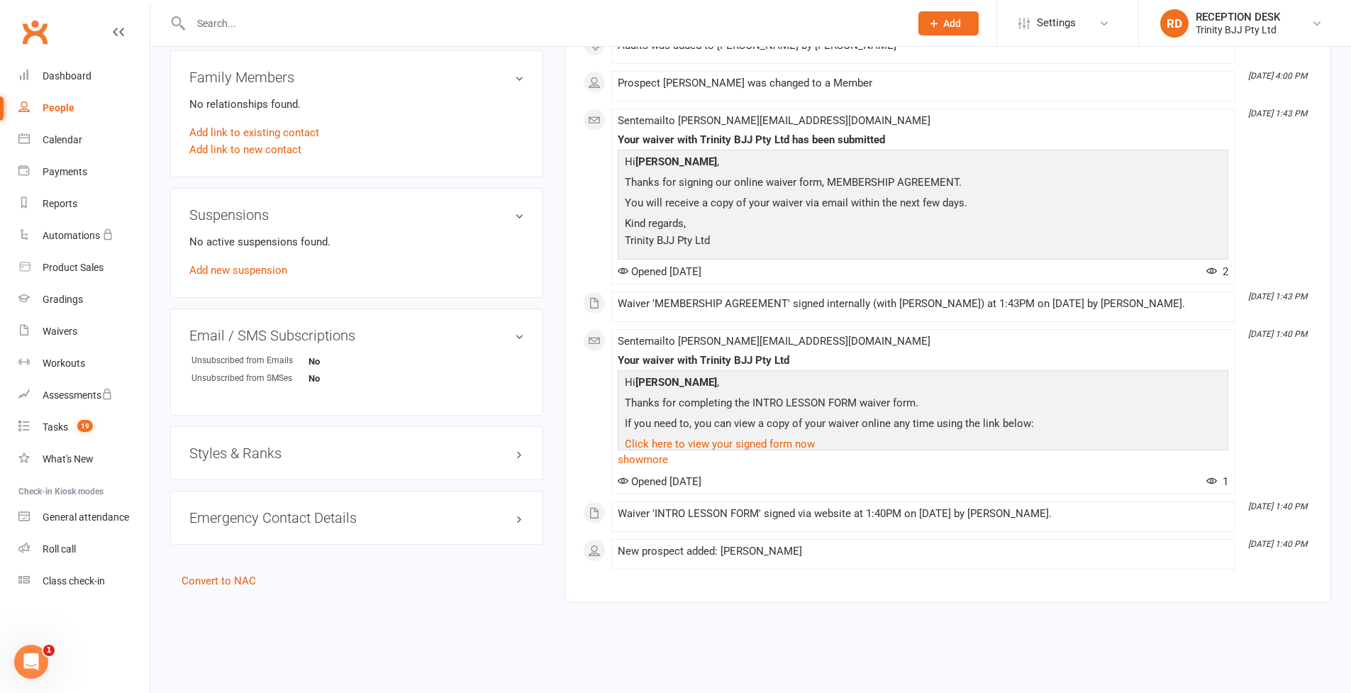
click at [275, 445] on h3 "Styles & Ranks" at bounding box center [356, 453] width 335 height 16
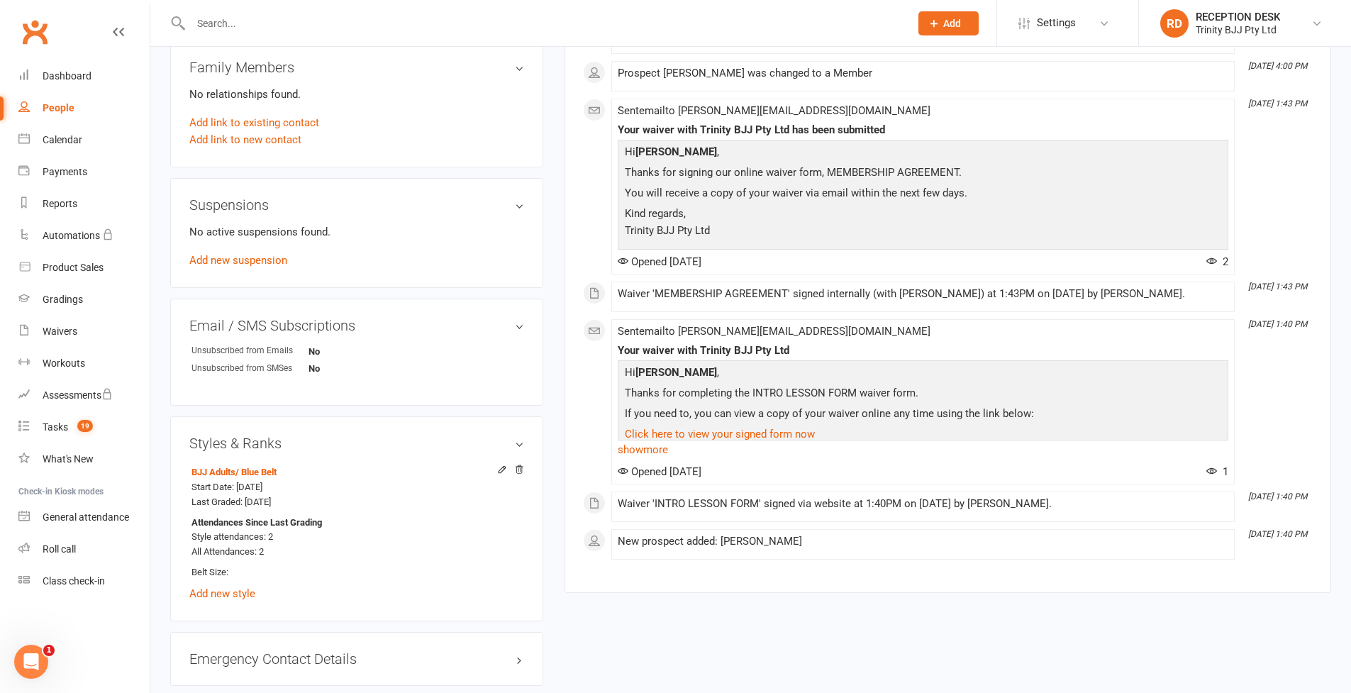
drag, startPoint x: 60, startPoint y: 111, endPoint x: 135, endPoint y: 118, distance: 76.2
click at [60, 111] on div "People" at bounding box center [59, 107] width 32 height 11
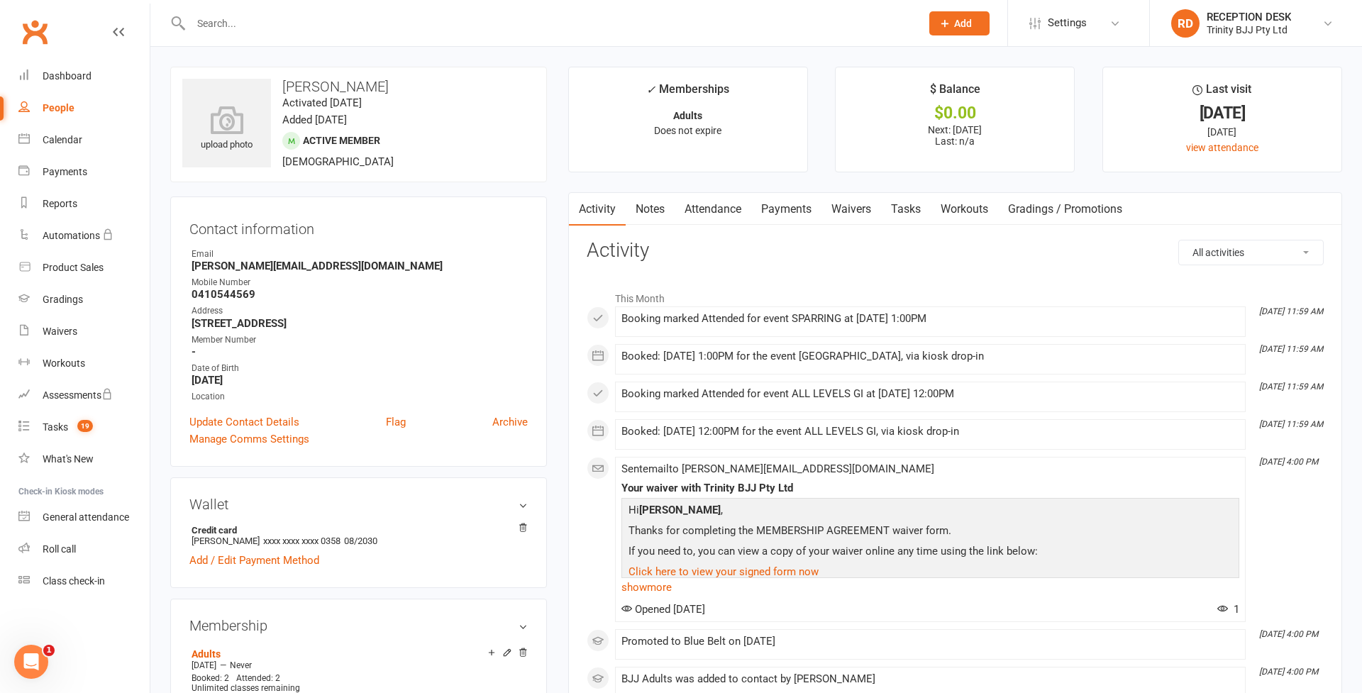
select select "100"
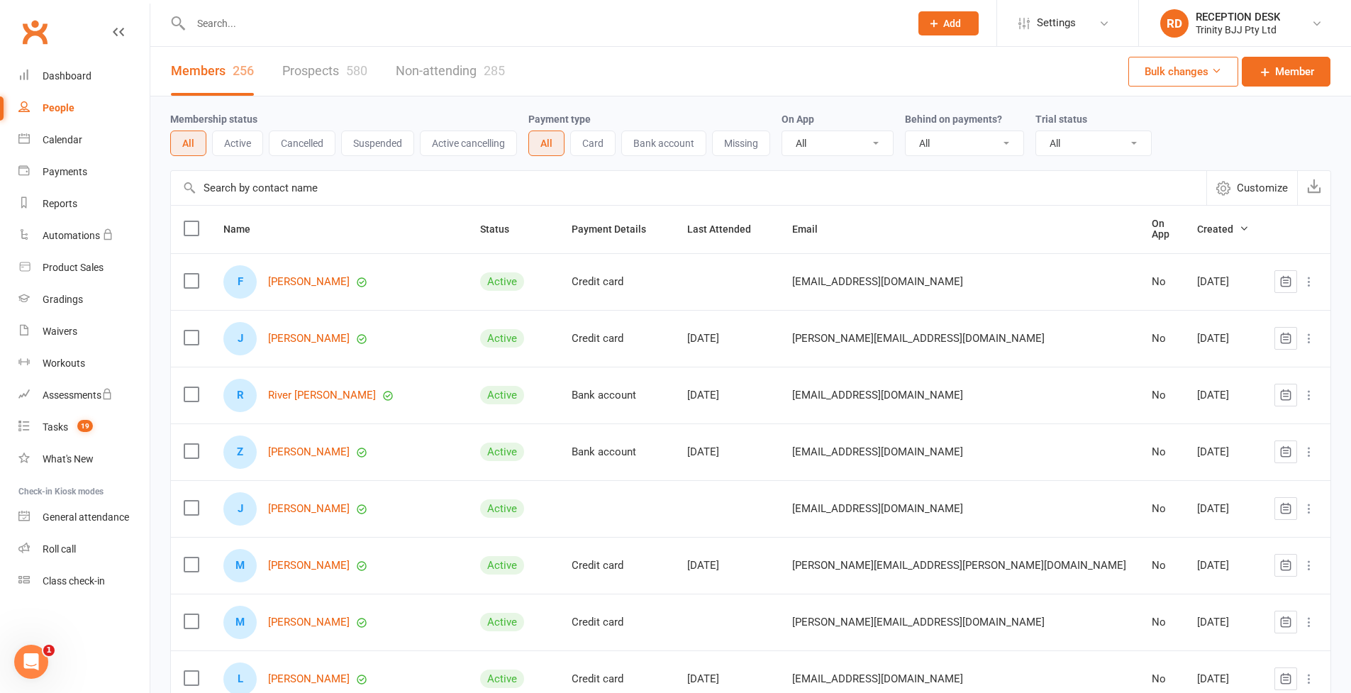
click at [304, 389] on link "River [PERSON_NAME]" at bounding box center [322, 395] width 108 height 12
click at [0, 0] on div "Loading" at bounding box center [0, 0] width 0 height 0
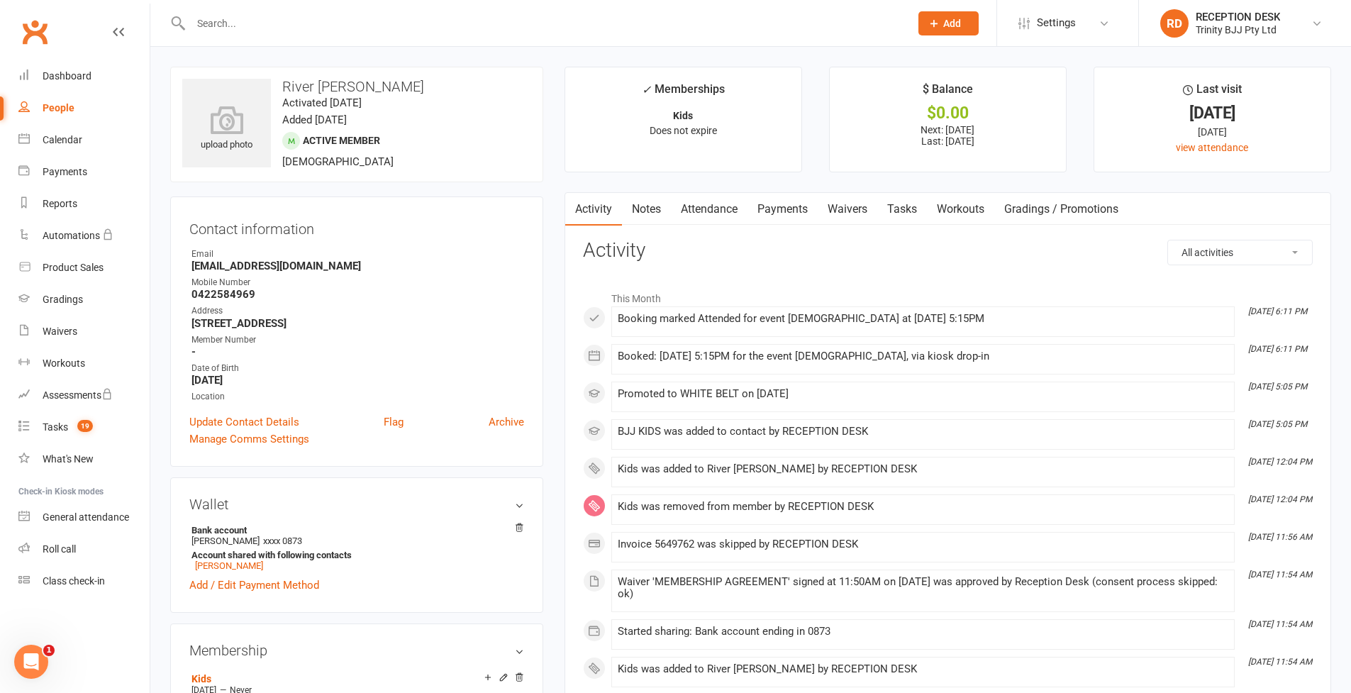
scroll to position [3, 0]
select select "100"
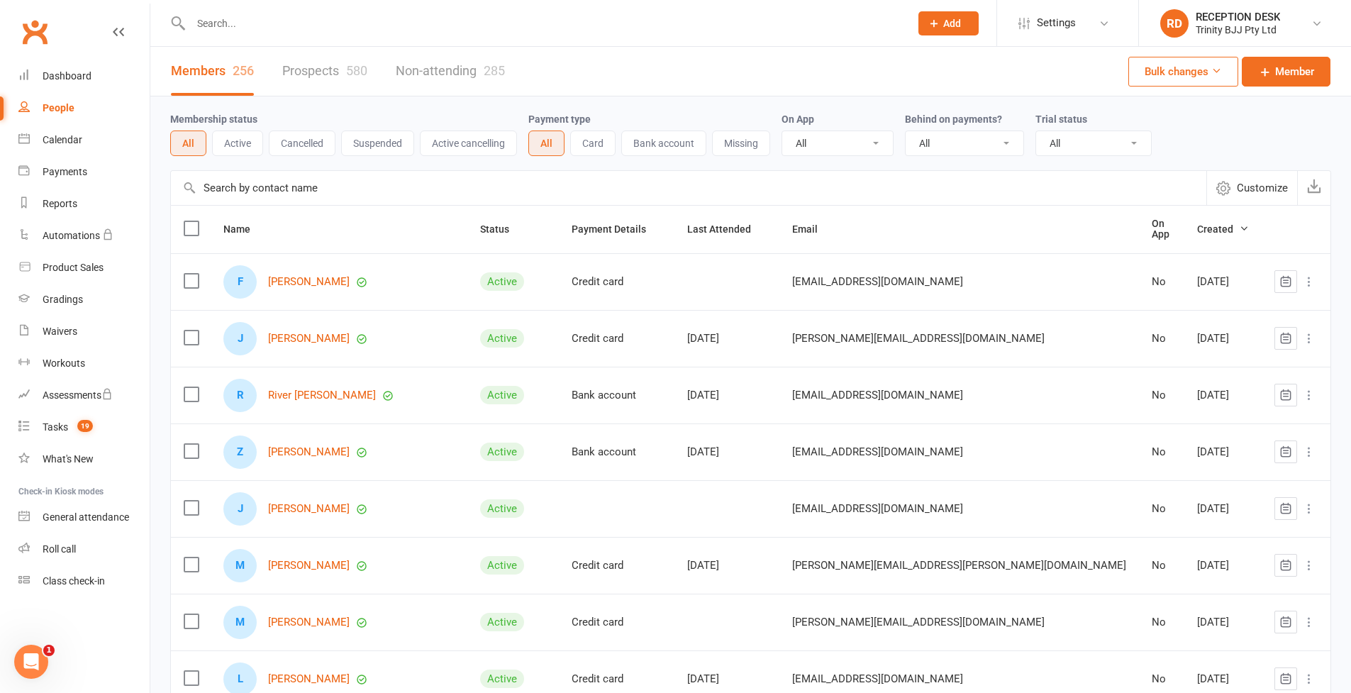
click at [315, 383] on div "R River [PERSON_NAME]" at bounding box center [338, 395] width 231 height 33
click at [309, 394] on link "River [PERSON_NAME]" at bounding box center [322, 395] width 108 height 12
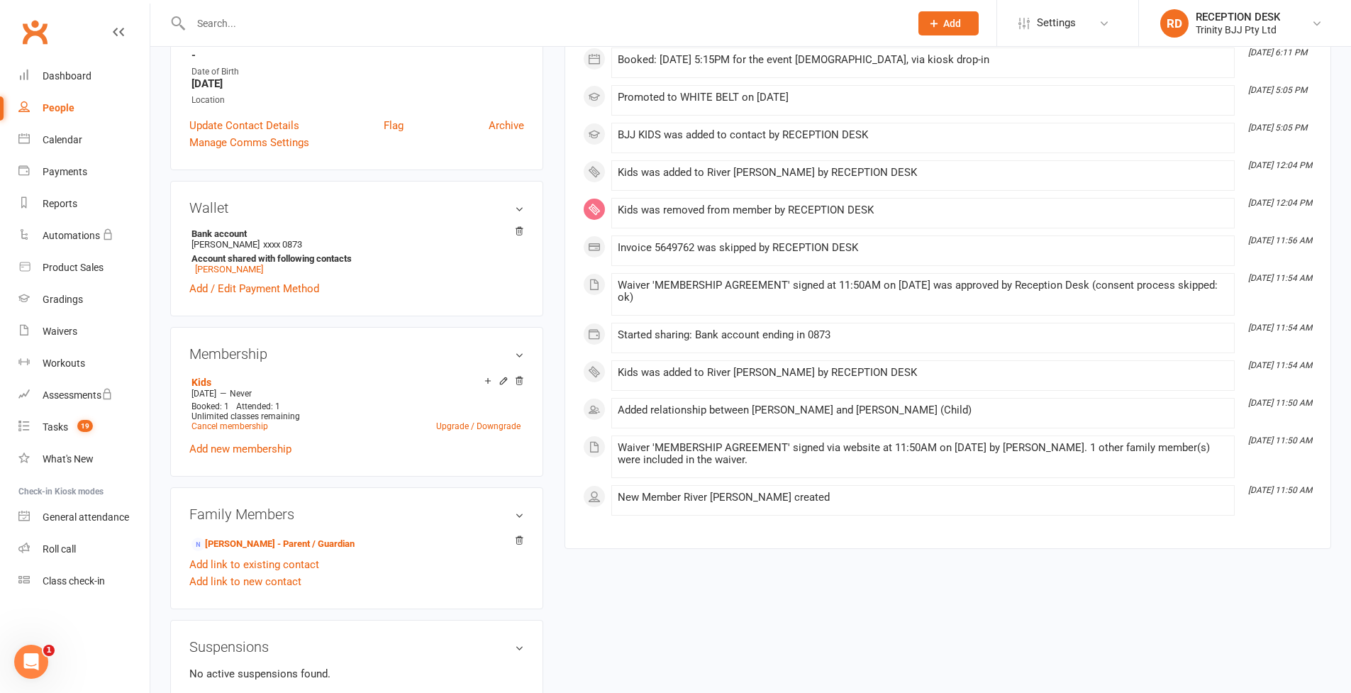
scroll to position [560, 0]
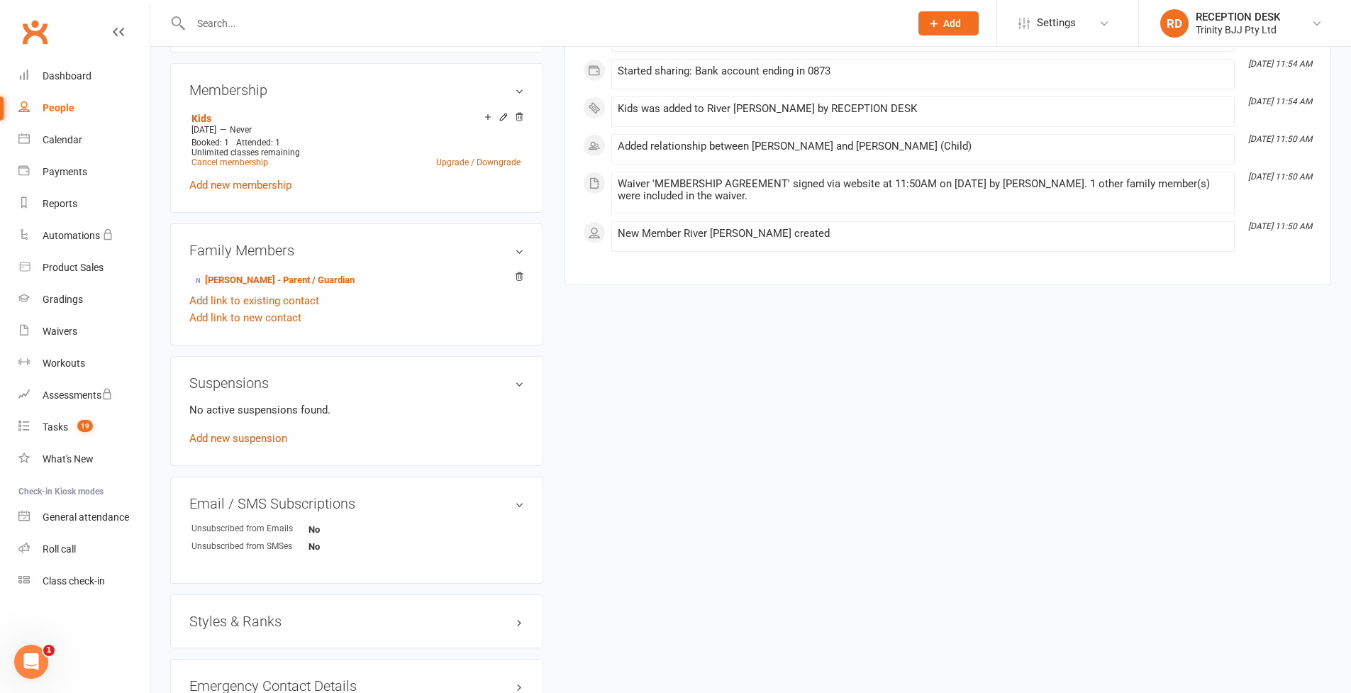
click at [257, 619] on h3 "Styles & Ranks" at bounding box center [356, 622] width 335 height 16
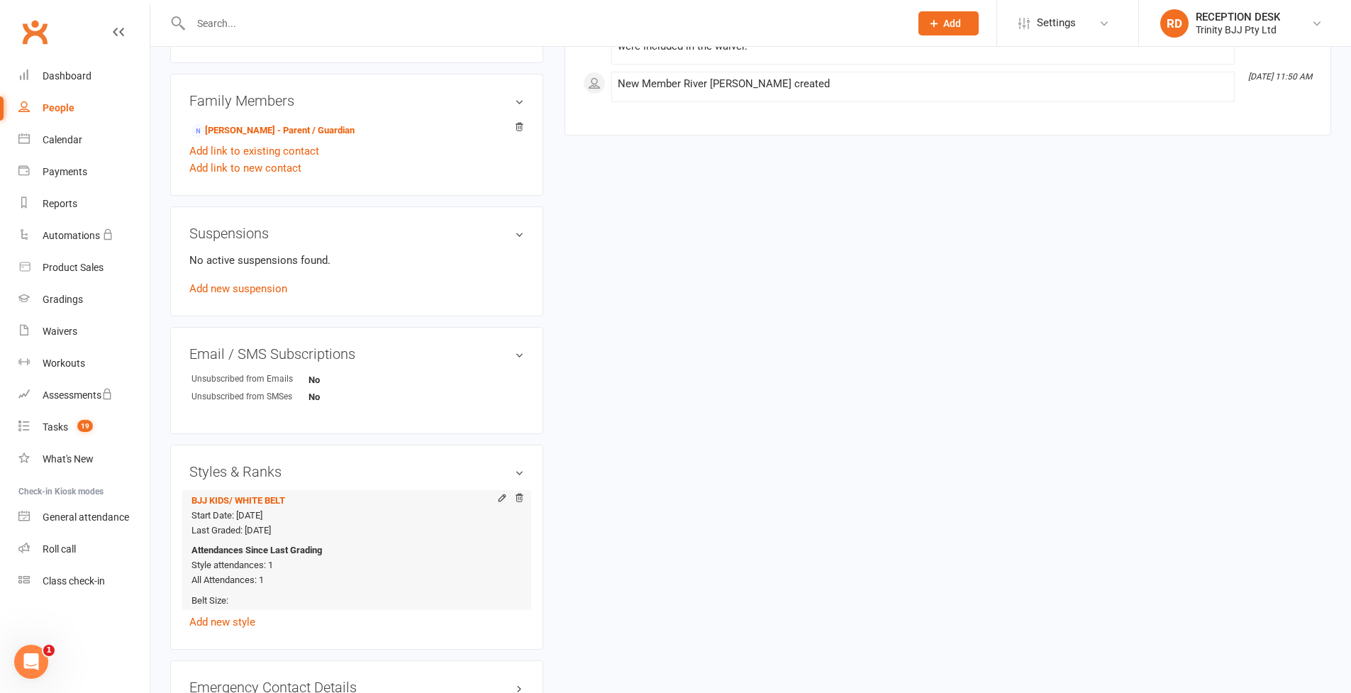
scroll to position [815, 0]
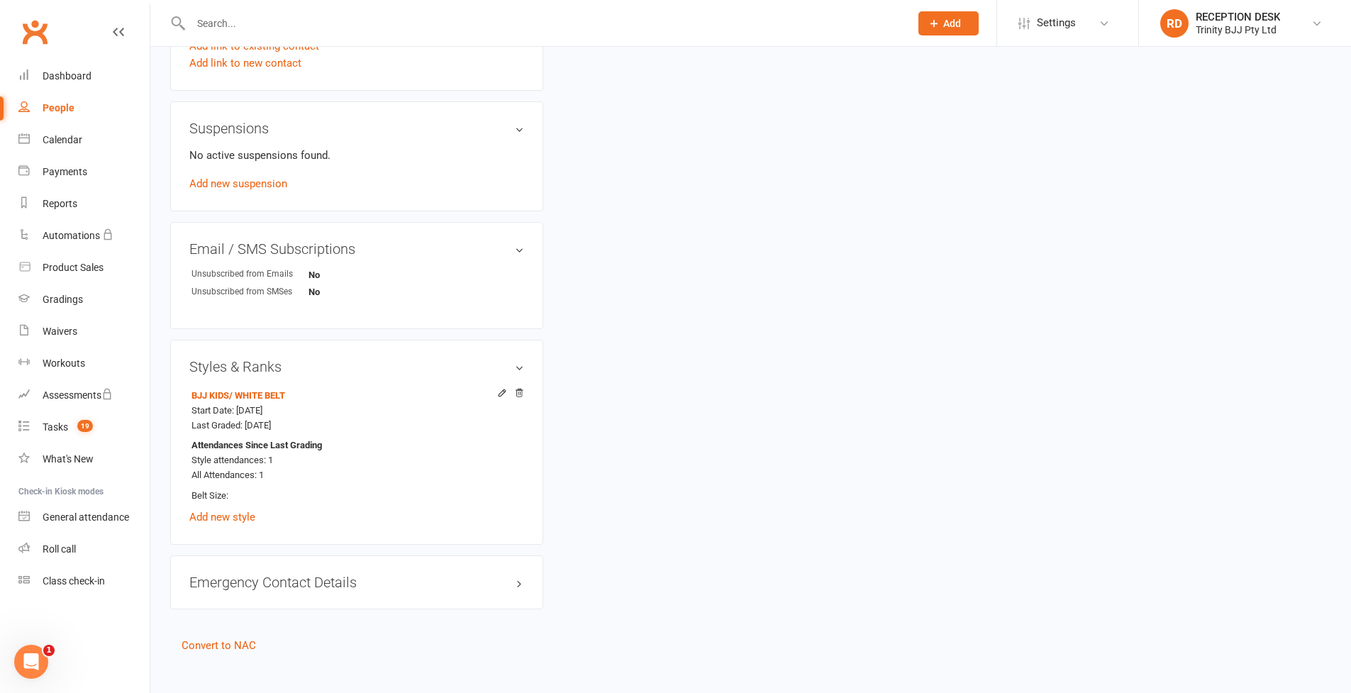
click at [51, 109] on div "People" at bounding box center [59, 107] width 32 height 11
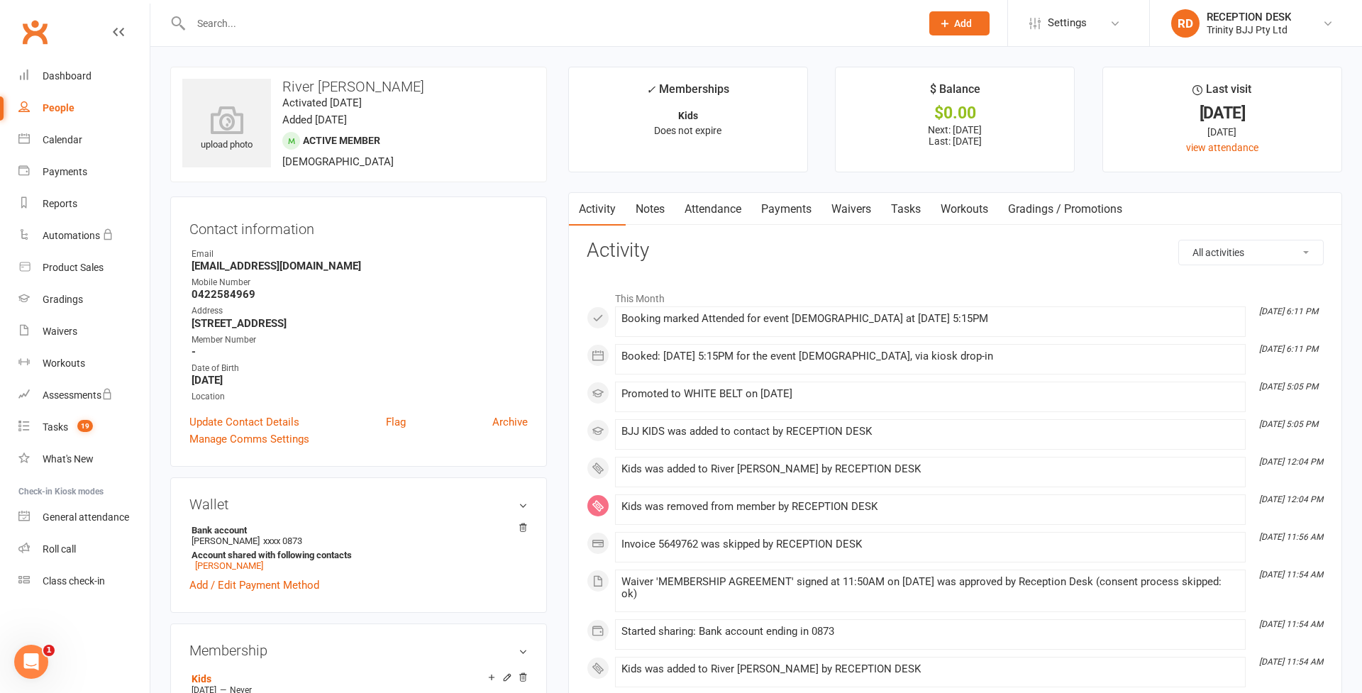
select select "100"
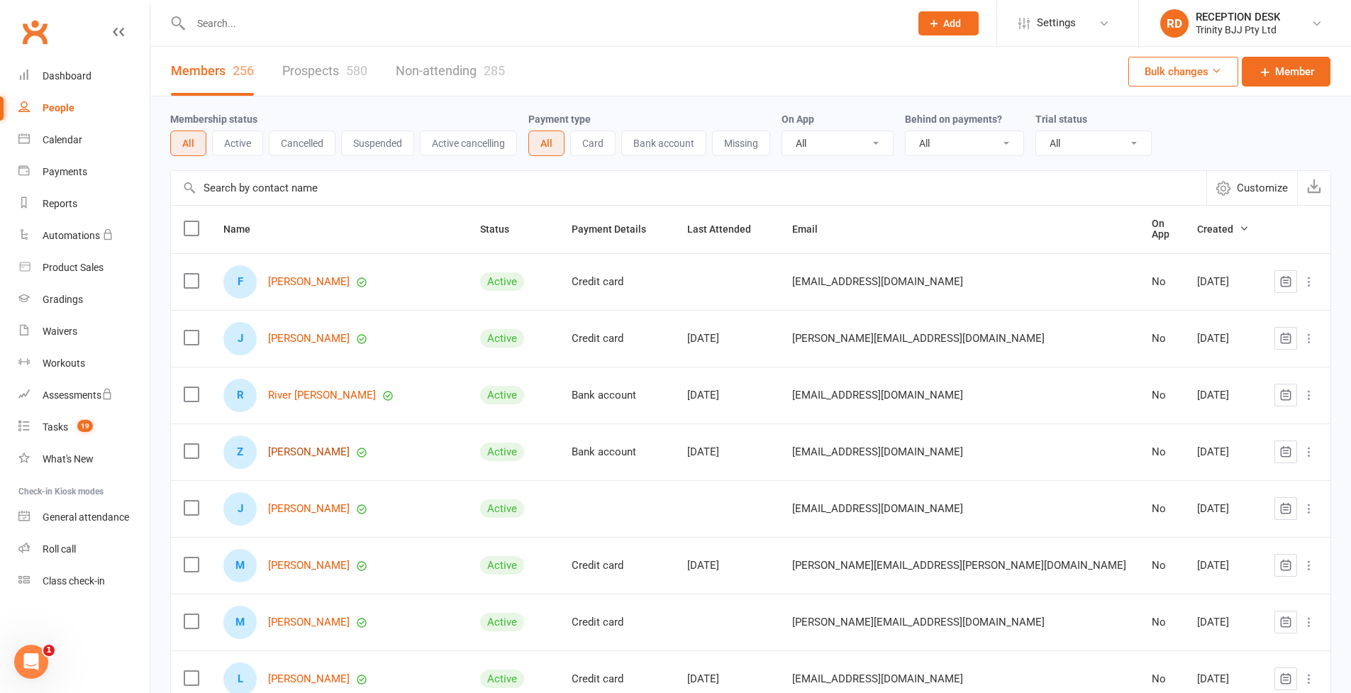
click at [323, 446] on link "[PERSON_NAME]" at bounding box center [309, 452] width 82 height 12
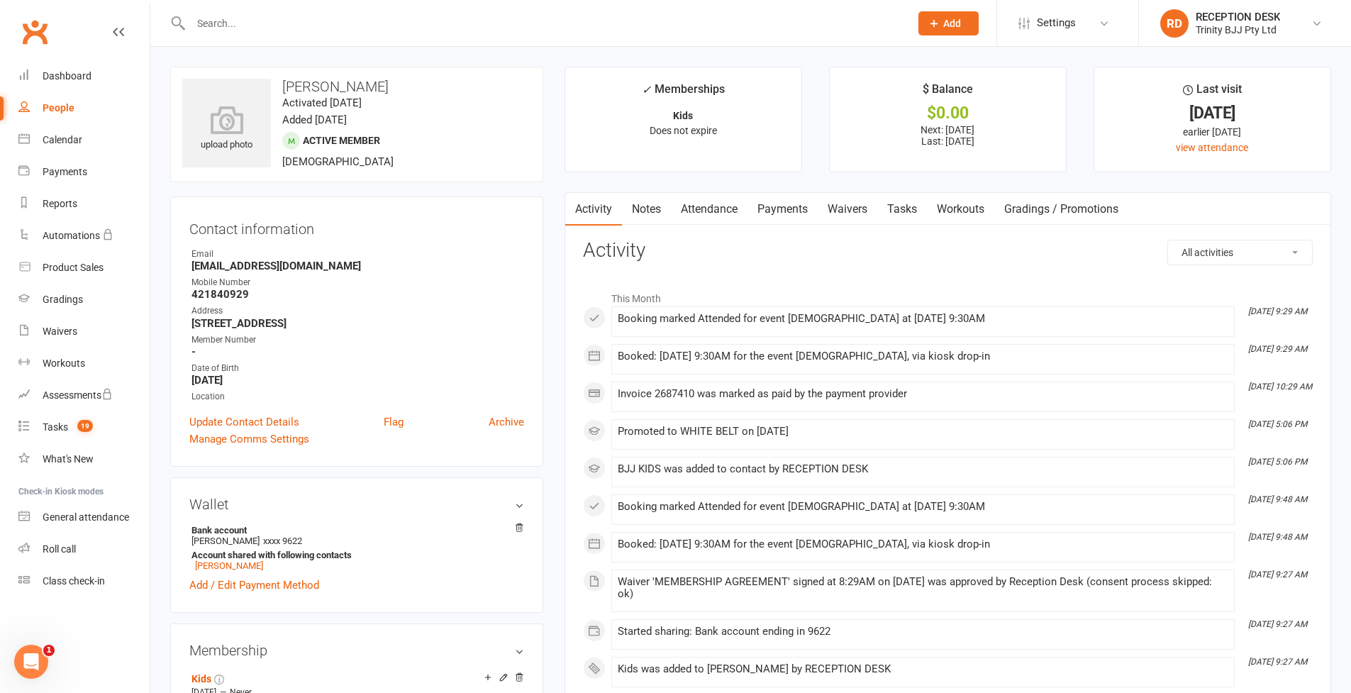
click at [54, 104] on div "People" at bounding box center [59, 107] width 32 height 11
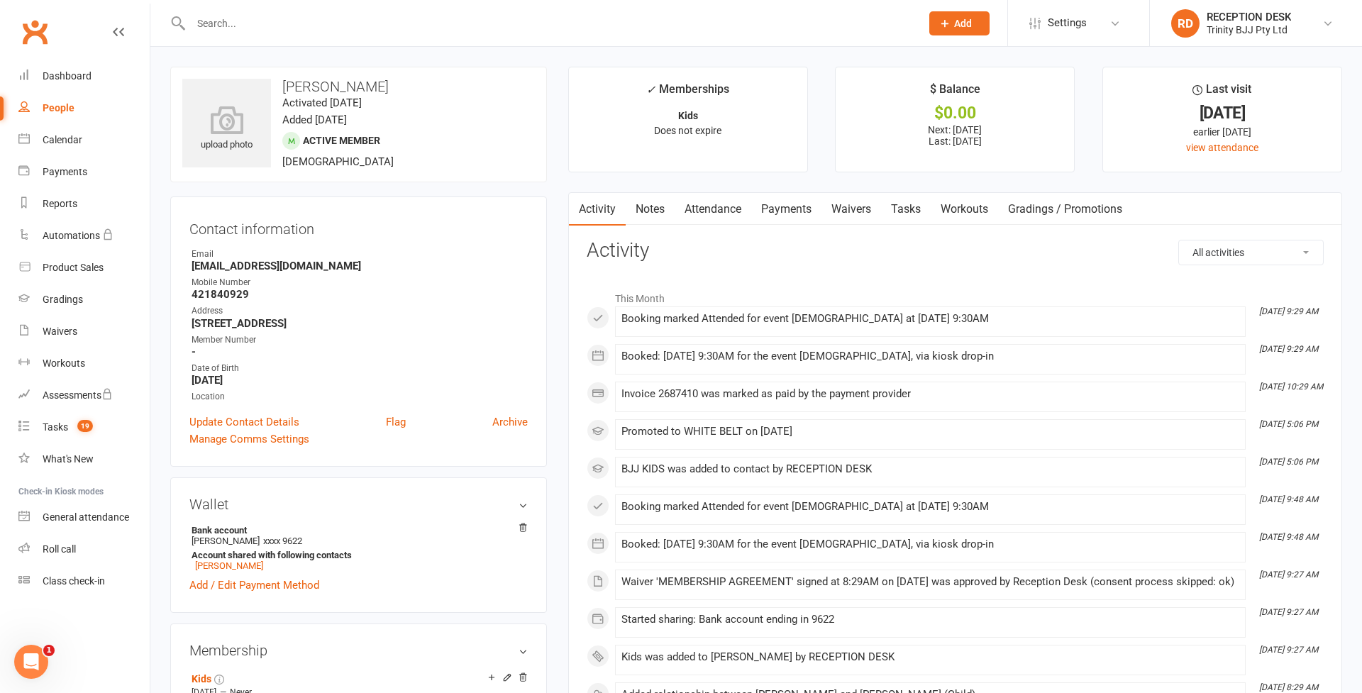
select select "100"
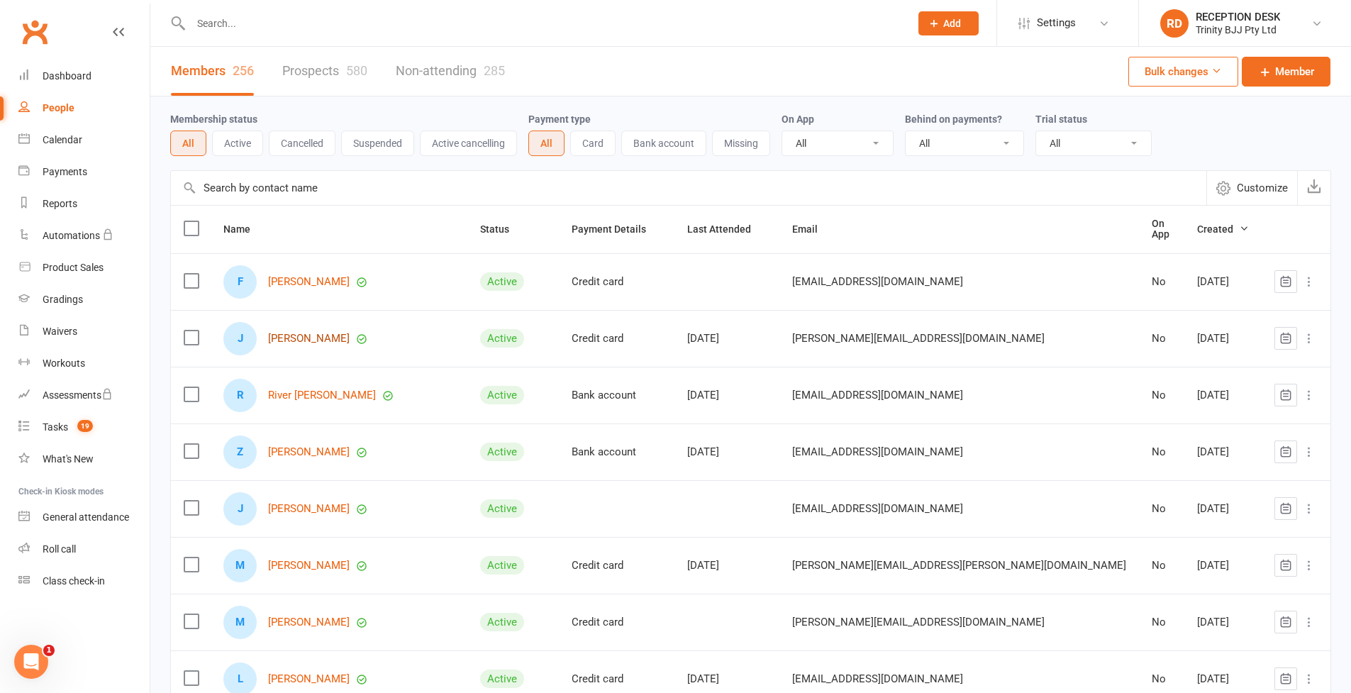
click at [287, 333] on link "[PERSON_NAME]" at bounding box center [309, 339] width 82 height 12
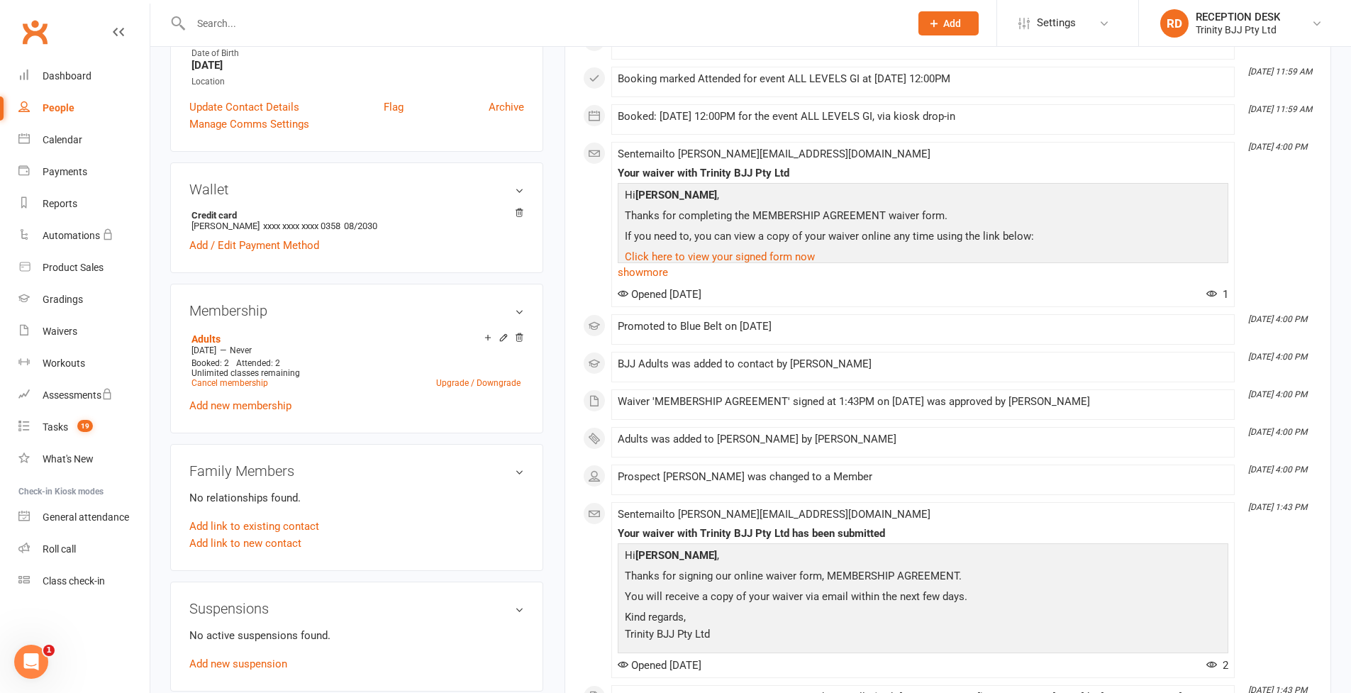
scroll to position [567, 0]
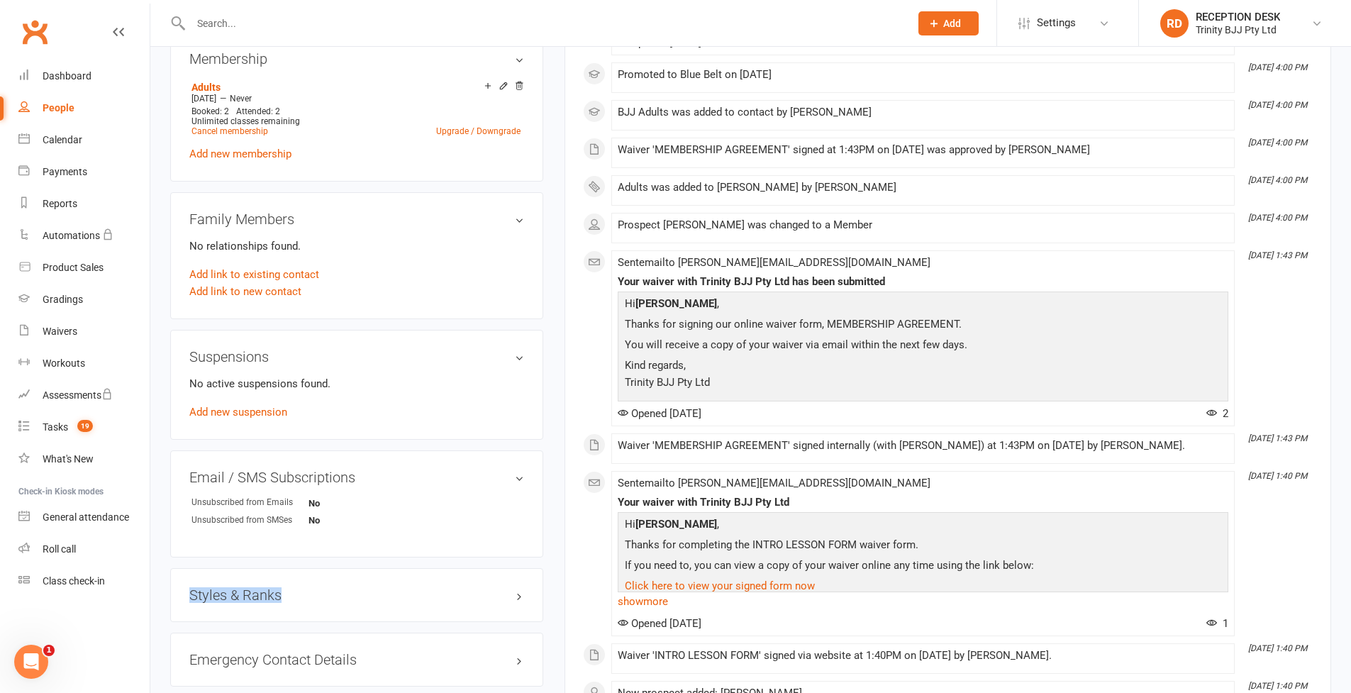
click at [288, 586] on div "Styles & Ranks" at bounding box center [356, 595] width 373 height 54
click at [286, 588] on h3 "Styles & Ranks" at bounding box center [356, 595] width 335 height 16
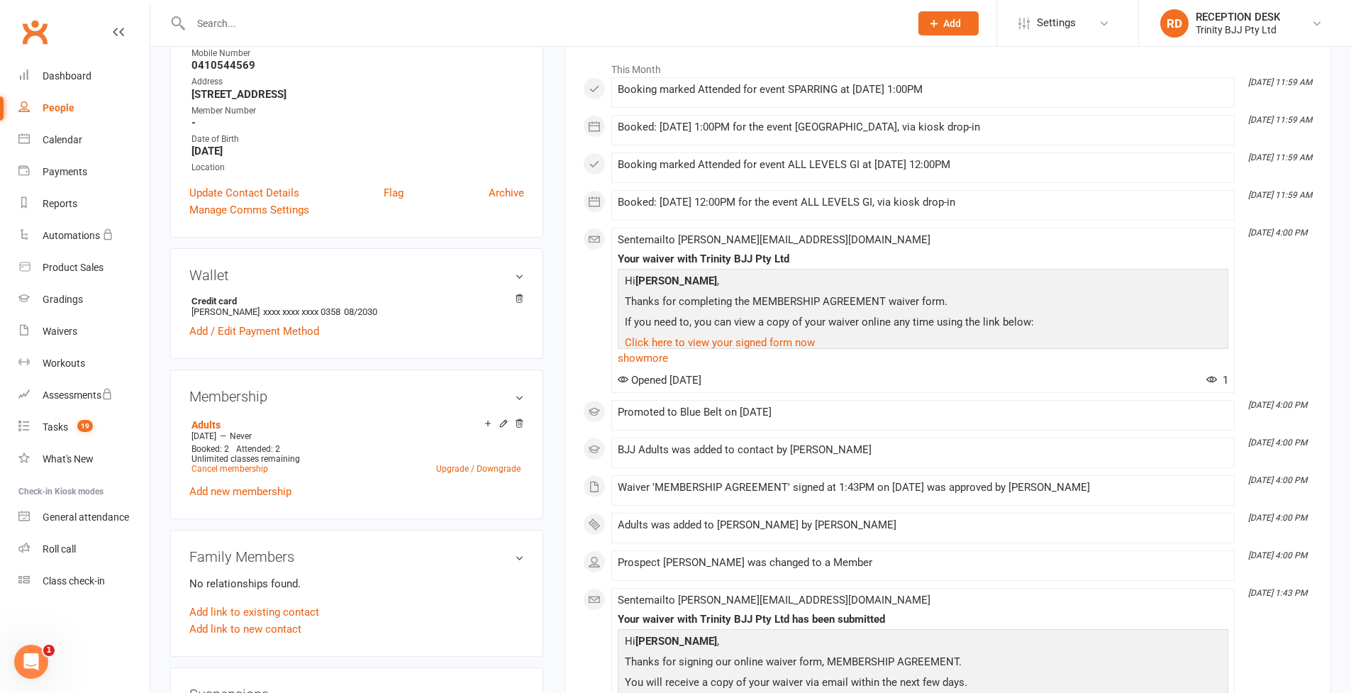
scroll to position [0, 0]
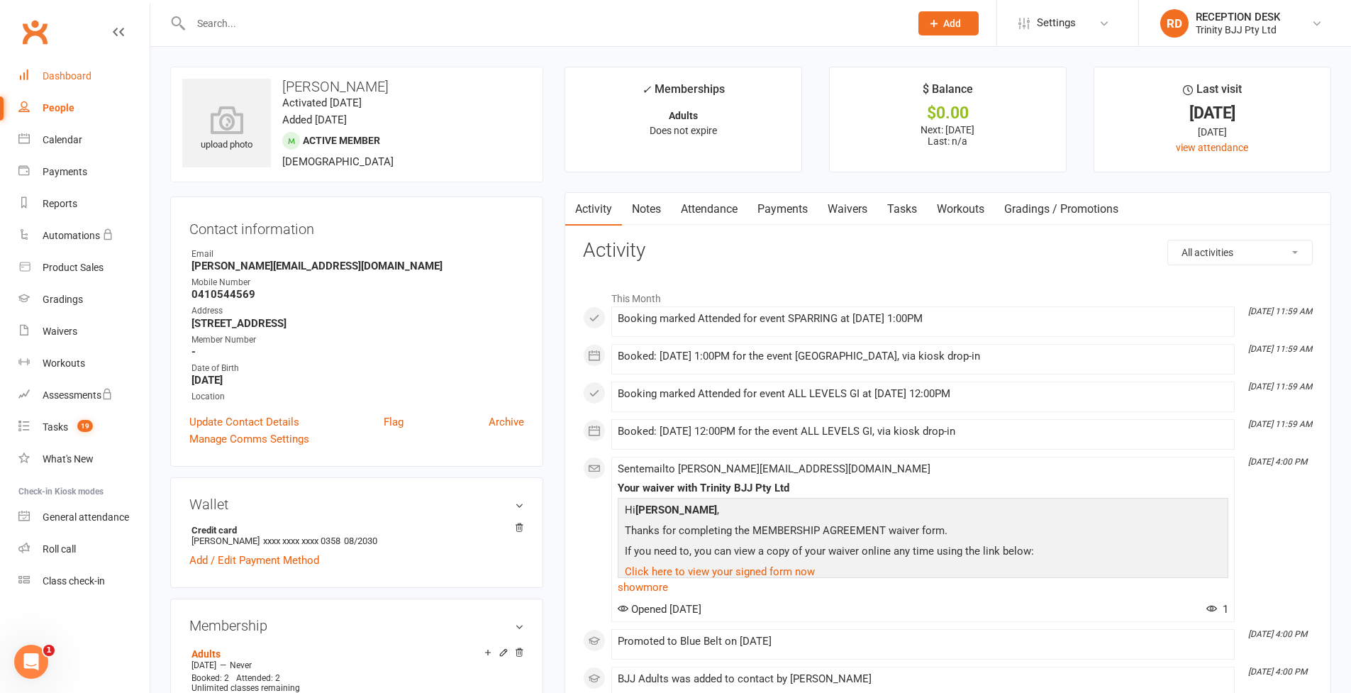
click at [34, 89] on link "Dashboard" at bounding box center [83, 76] width 131 height 32
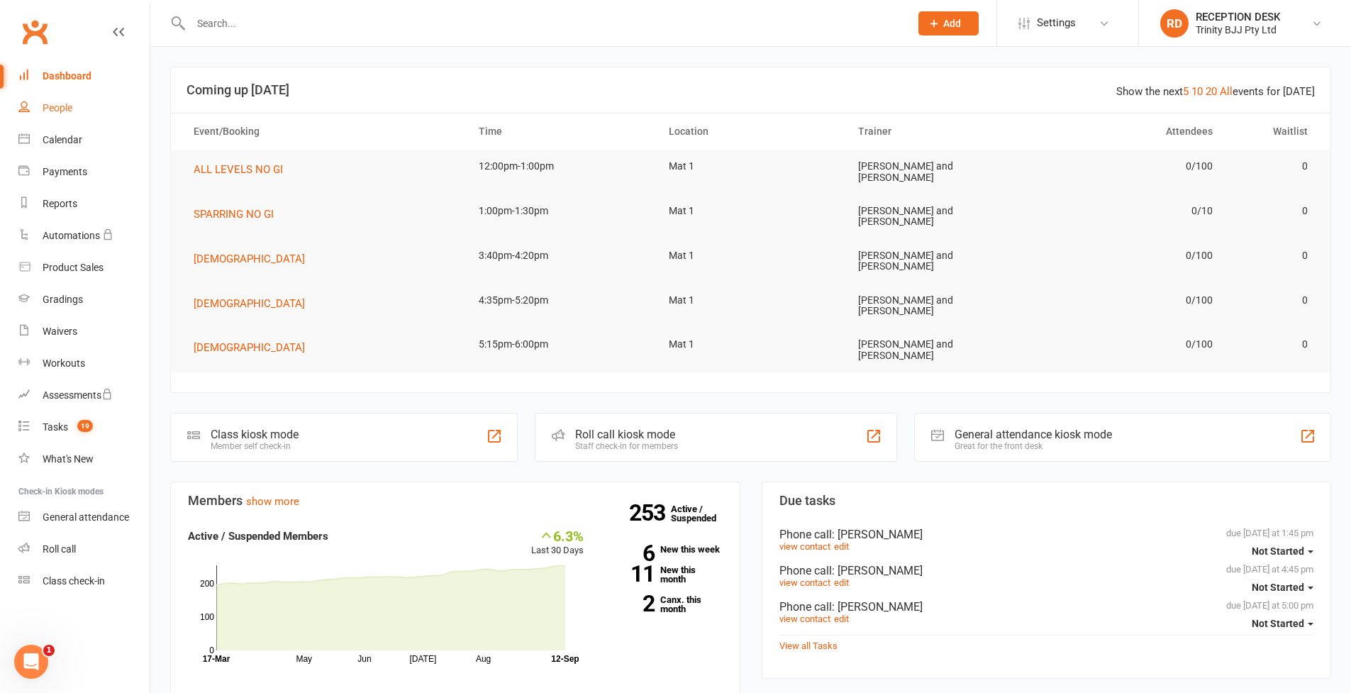
click at [61, 112] on div "People" at bounding box center [58, 107] width 30 height 11
select select "100"
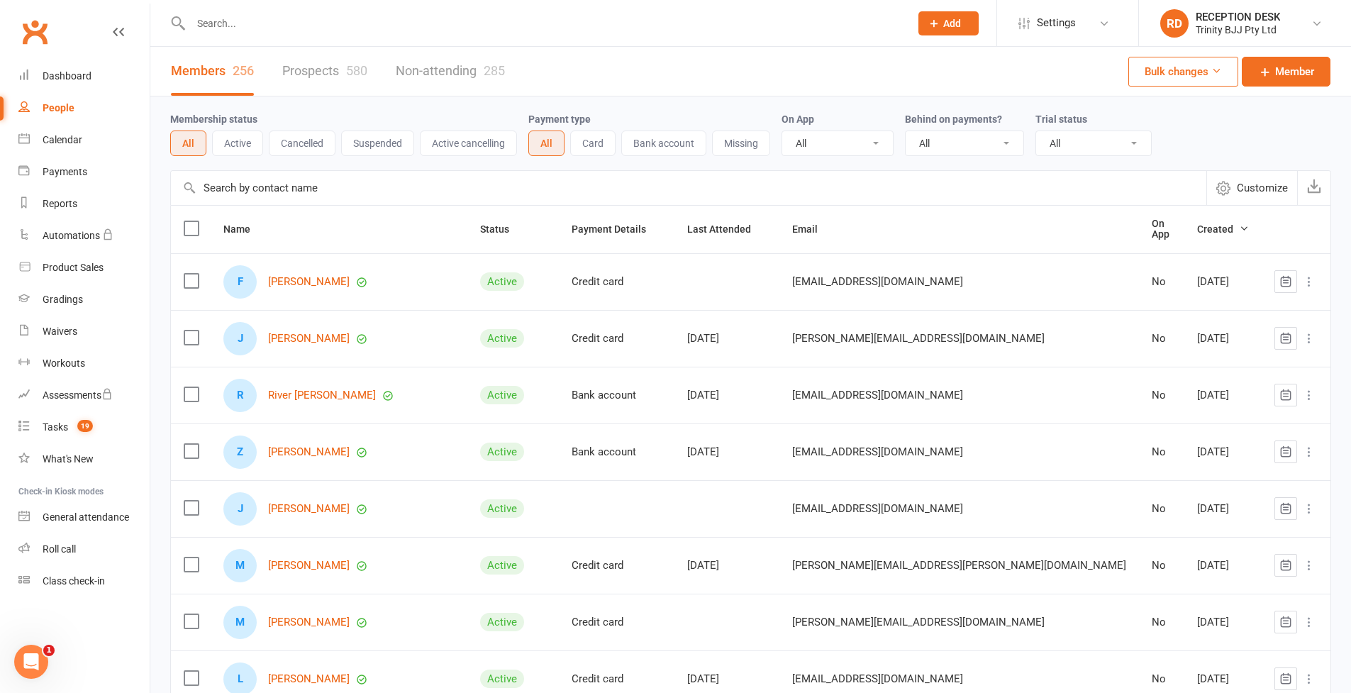
click at [293, 194] on input "text" at bounding box center [689, 188] width 1036 height 34
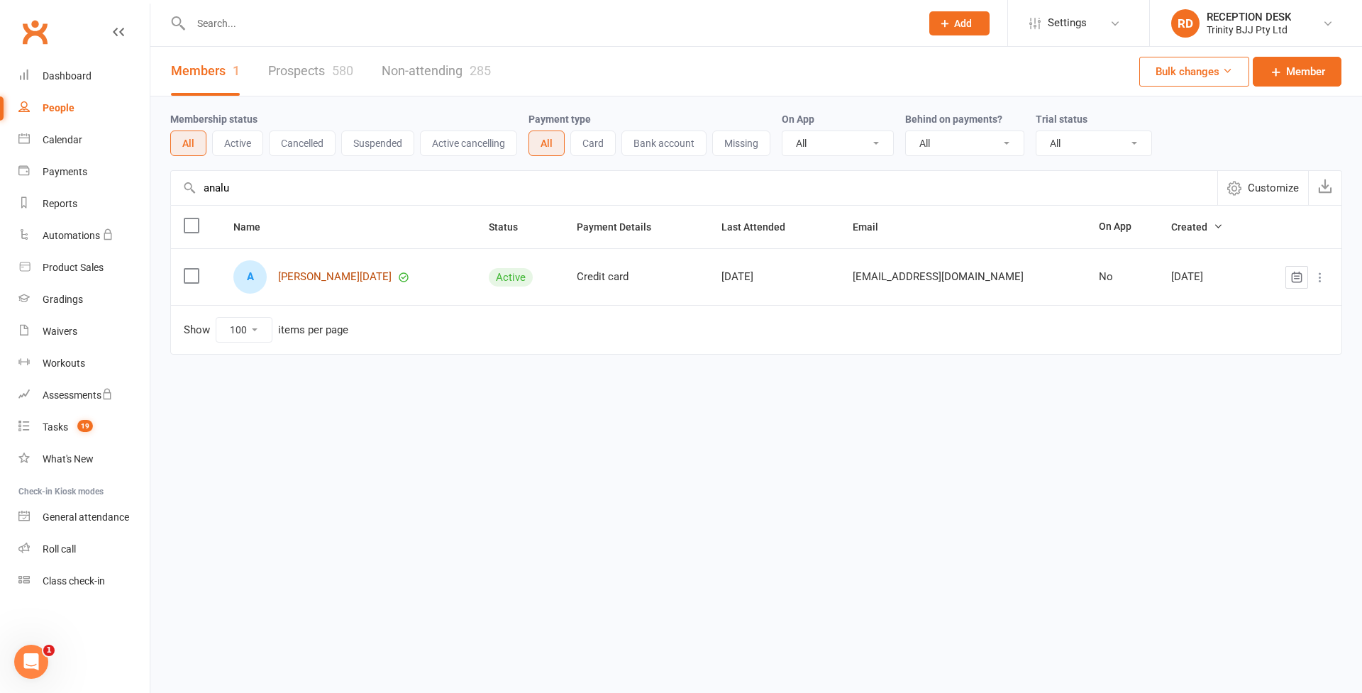
type input "analu"
click at [350, 281] on link "[PERSON_NAME][DATE]" at bounding box center [334, 277] width 113 height 12
